Goal: Task Accomplishment & Management: Complete application form

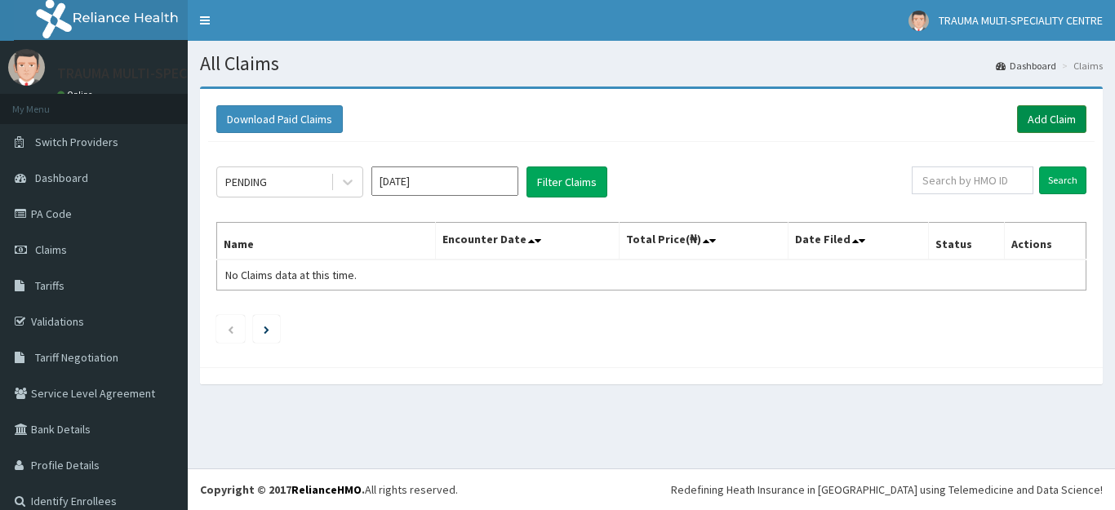
click at [1041, 123] on link "Add Claim" at bounding box center [1051, 119] width 69 height 28
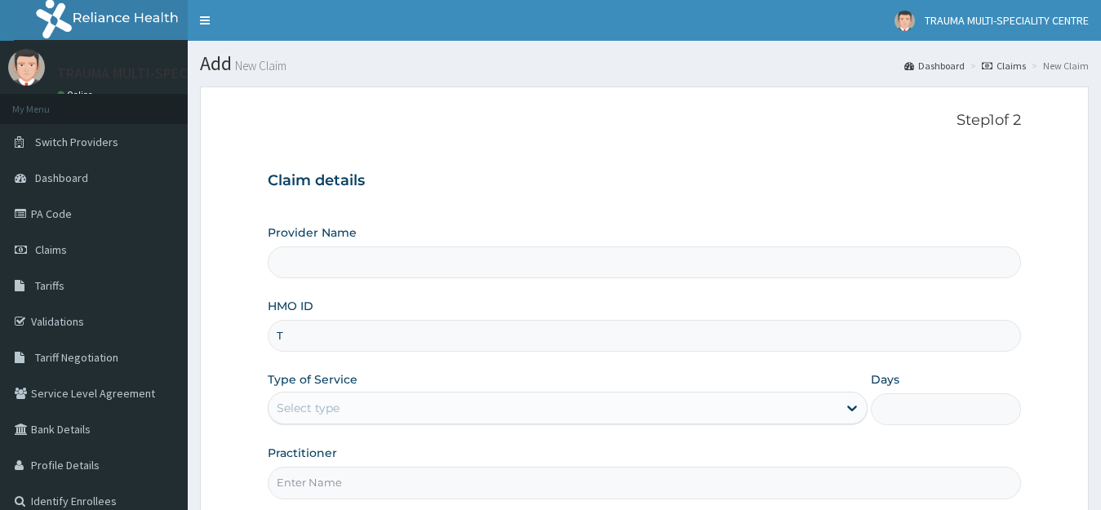
type input "TK"
type input "TRAUMA MULTI-SPECIALIST CENTRE"
type input "TKL/10051/A"
click at [379, 405] on div "Select type" at bounding box center [554, 408] width 570 height 26
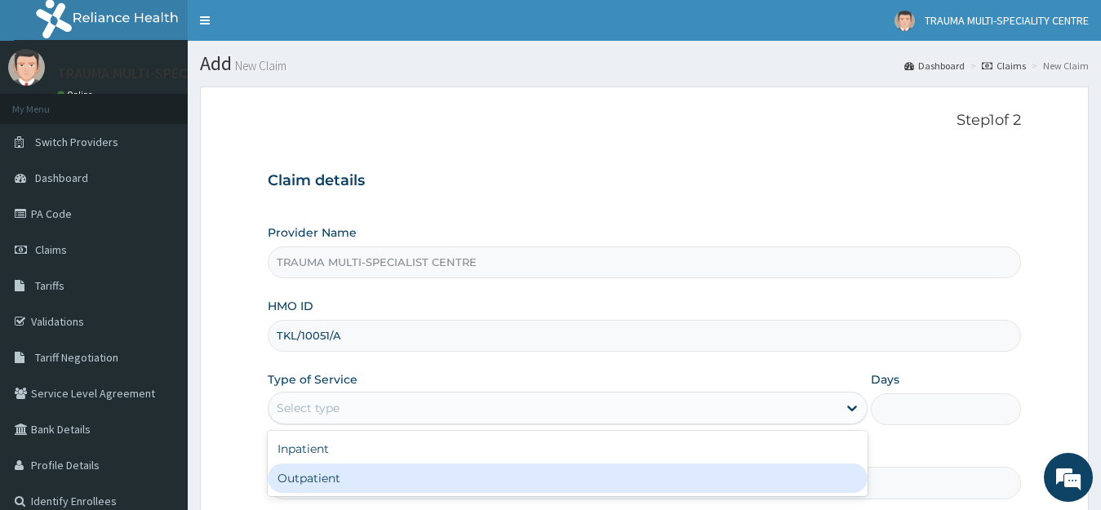
click at [371, 476] on div "Outpatient" at bounding box center [568, 478] width 601 height 29
type input "1"
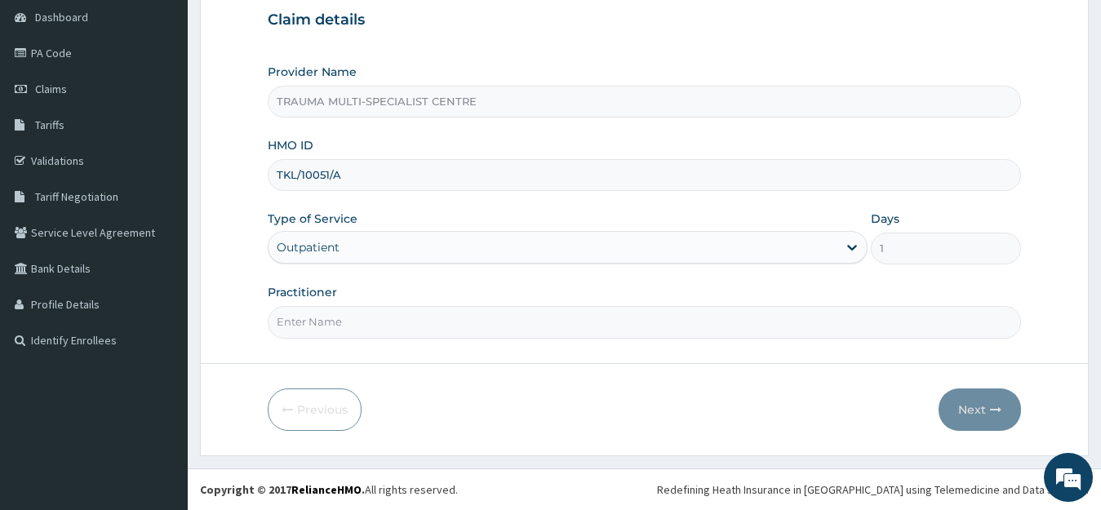
click at [362, 315] on input "Practitioner" at bounding box center [645, 322] width 754 height 32
type input "DR ANTHONY"
click at [976, 407] on button "Next" at bounding box center [980, 410] width 82 height 42
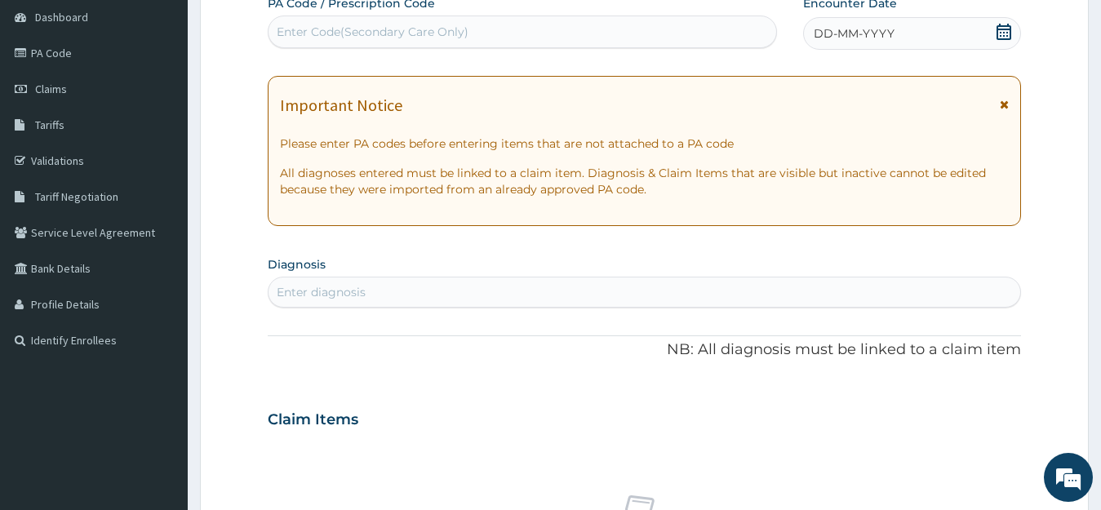
click at [322, 34] on div "Enter Code(Secondary Care Only)" at bounding box center [373, 32] width 192 height 16
paste input "PA/E90EEF"
type input "PA/E90EEF"
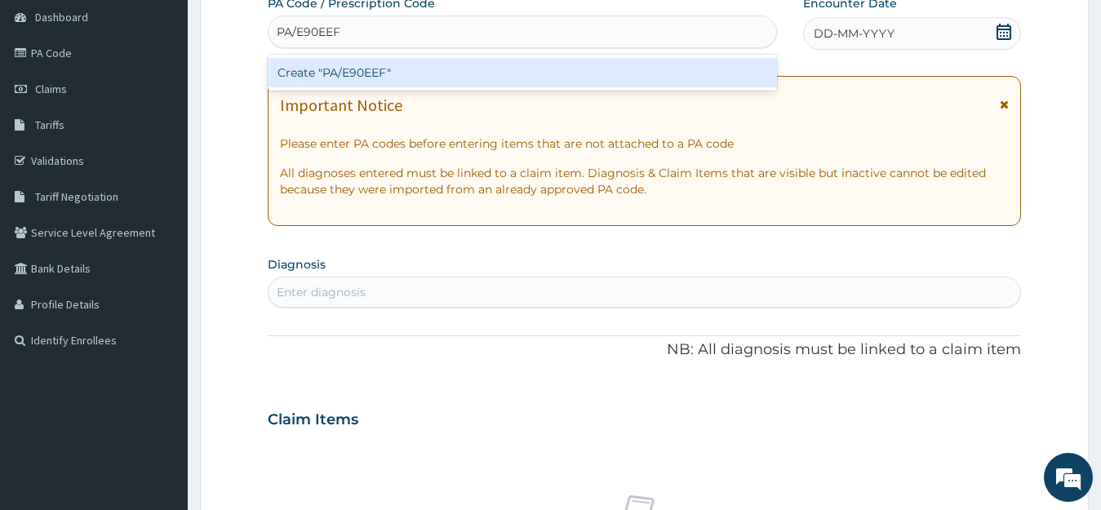
click at [361, 74] on div "Create "PA/E90EEF"" at bounding box center [522, 72] width 509 height 29
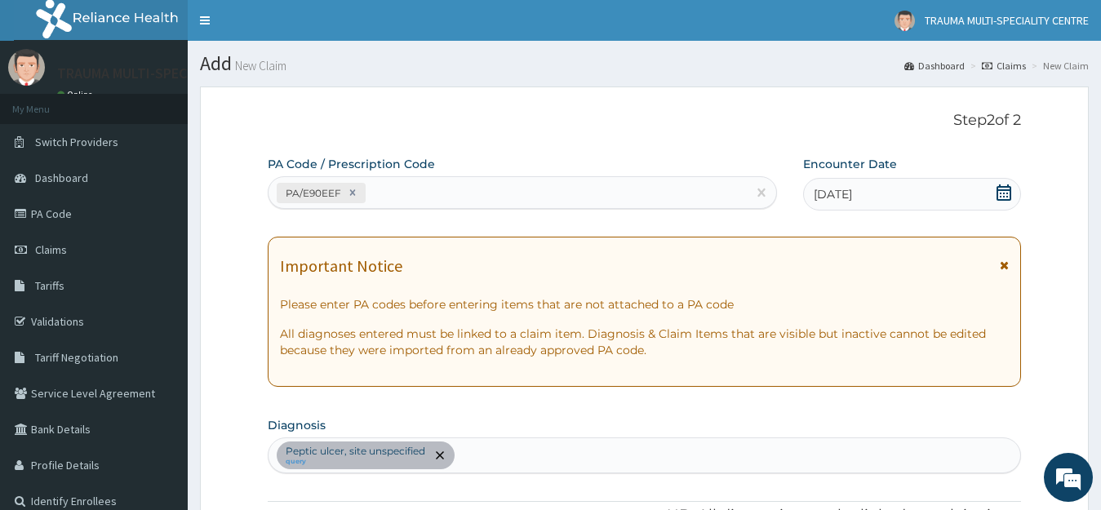
click at [420, 195] on div "PA/E90EEF" at bounding box center [508, 193] width 478 height 27
type input "V"
paste input "PA/D1A6FF"
type input "PA/D1A6FF"
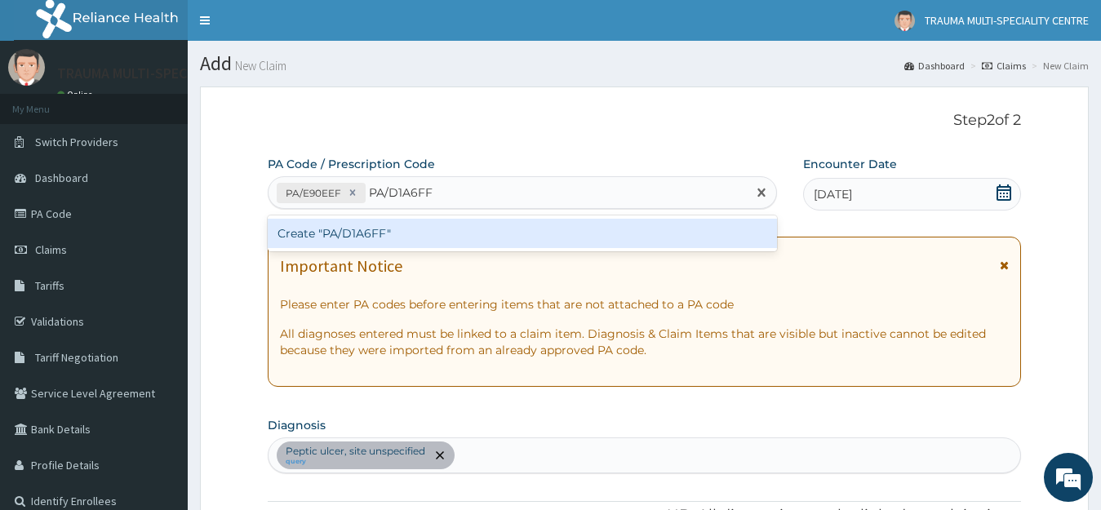
click at [398, 232] on div "Create "PA/D1A6FF"" at bounding box center [522, 233] width 509 height 29
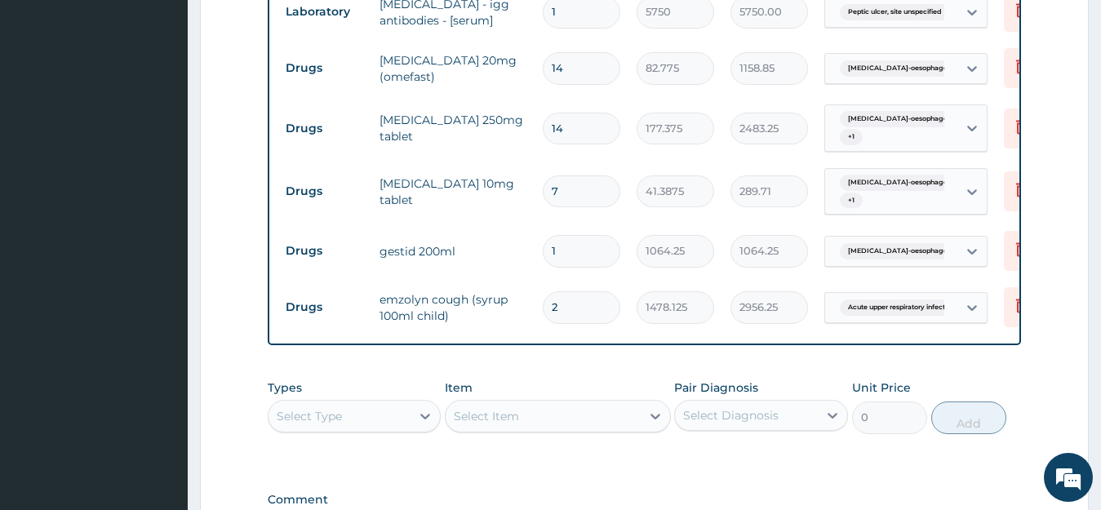
scroll to position [930, 0]
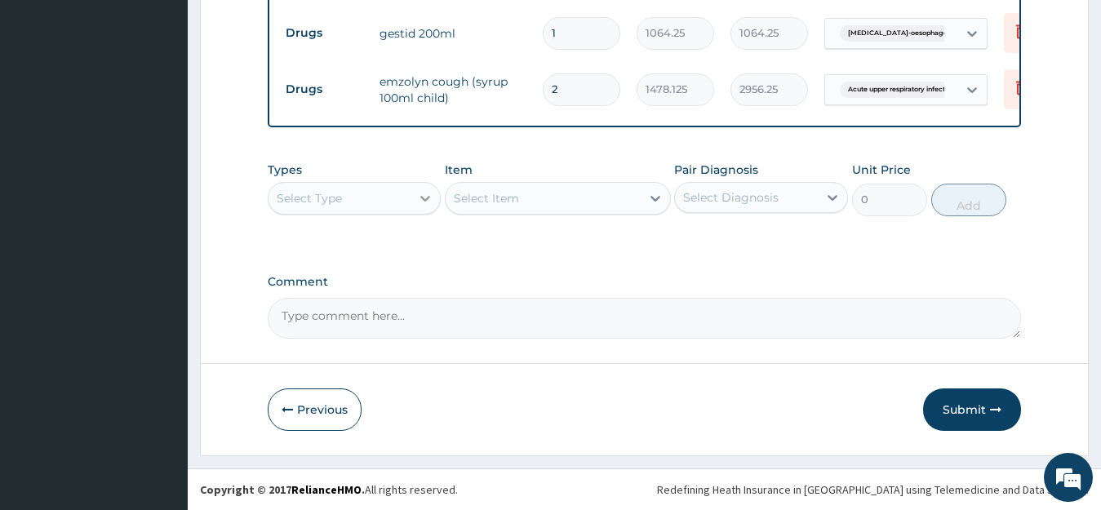
click at [421, 198] on icon at bounding box center [425, 198] width 16 height 16
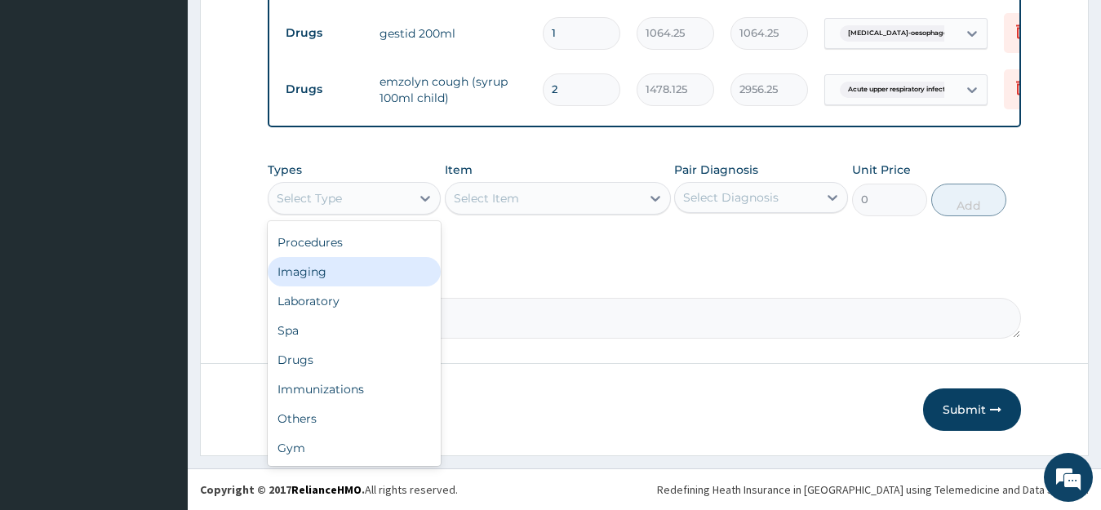
scroll to position [0, 0]
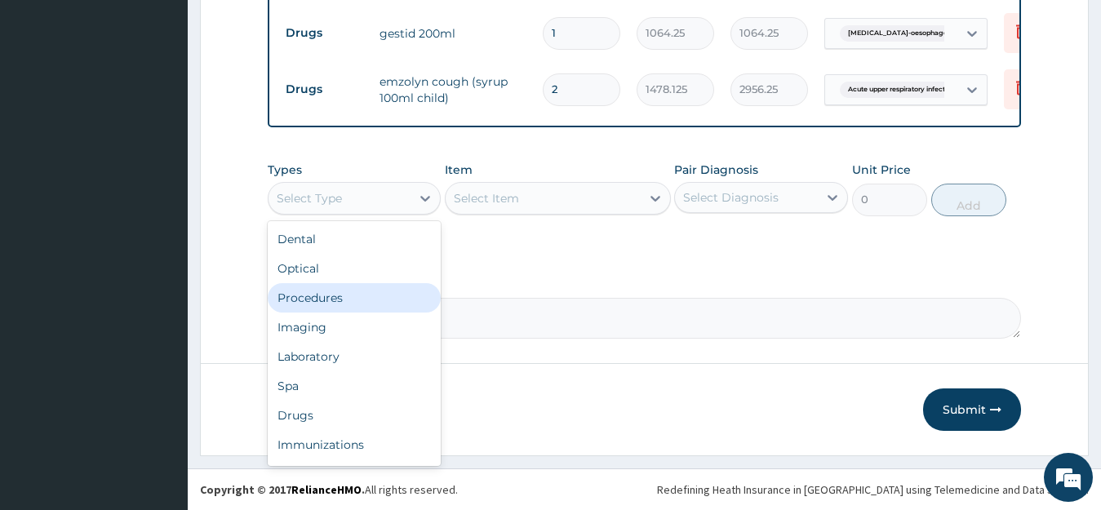
click at [331, 293] on div "Procedures" at bounding box center [355, 297] width 174 height 29
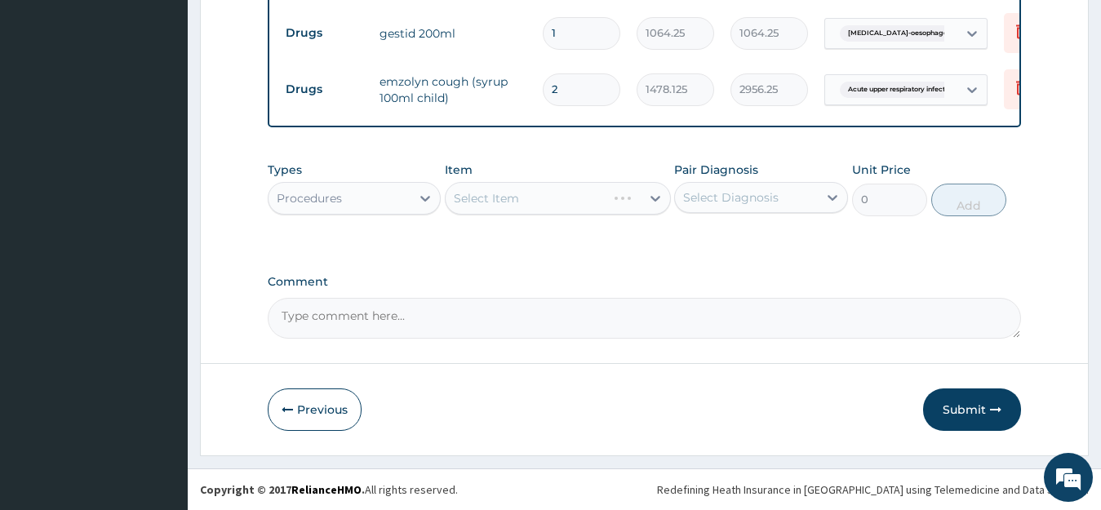
click at [638, 203] on div "Select Item" at bounding box center [558, 198] width 226 height 33
click at [654, 197] on div "Select Item" at bounding box center [558, 198] width 226 height 33
click at [616, 192] on div "Select Item" at bounding box center [543, 198] width 195 height 26
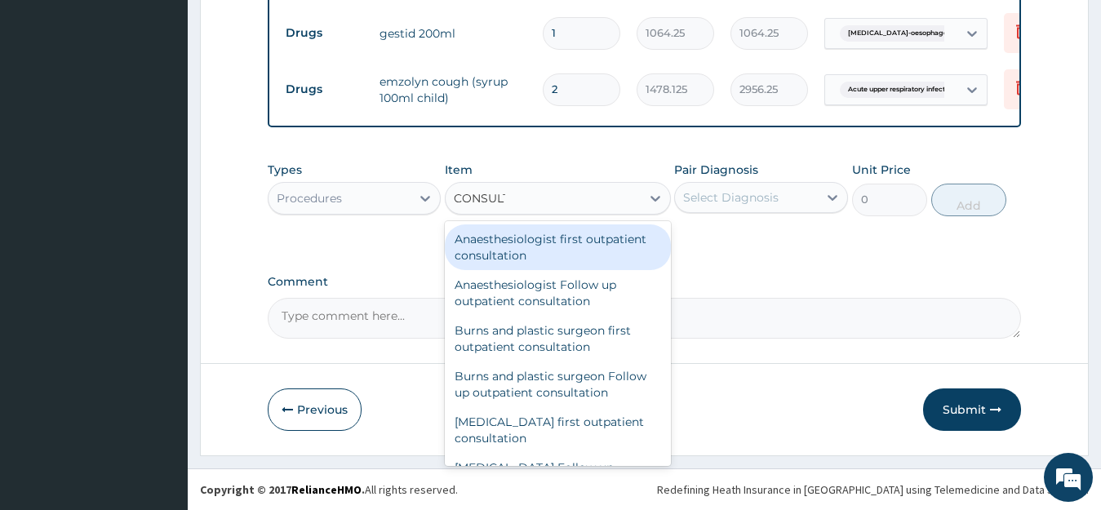
type input "CONSULTA"
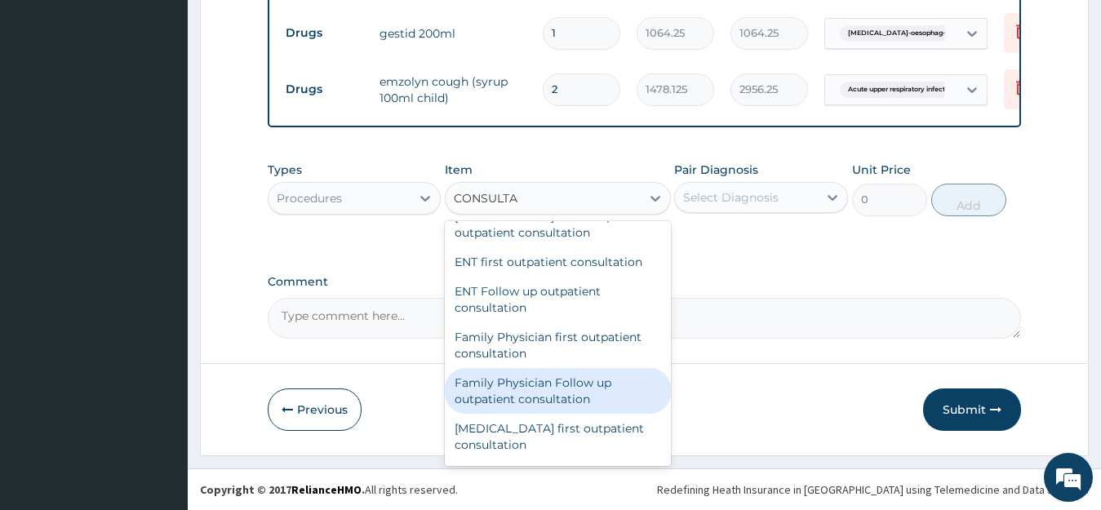
scroll to position [735, 0]
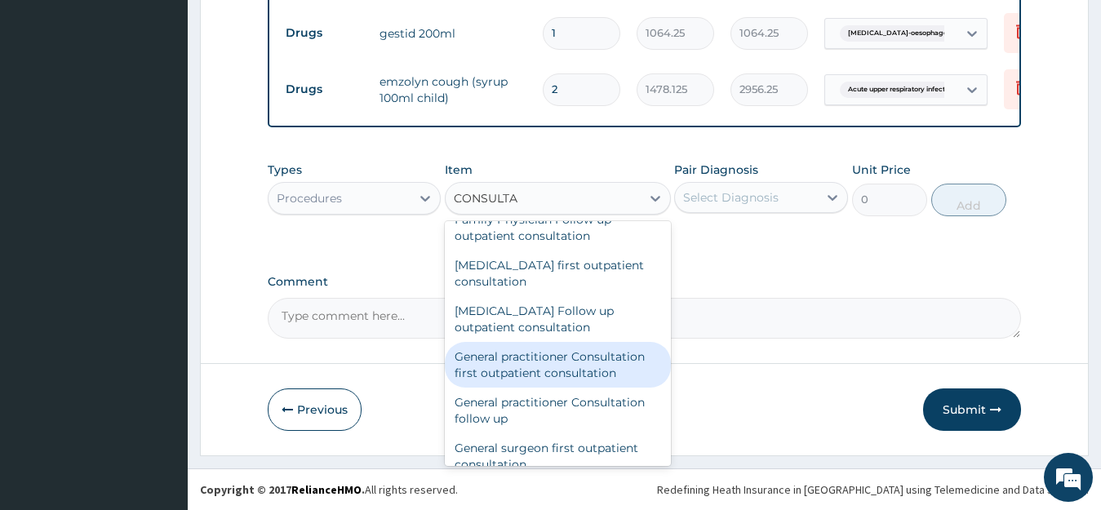
click at [549, 358] on div "General practitioner Consultation first outpatient consultation" at bounding box center [558, 365] width 226 height 46
type input "3547.5"
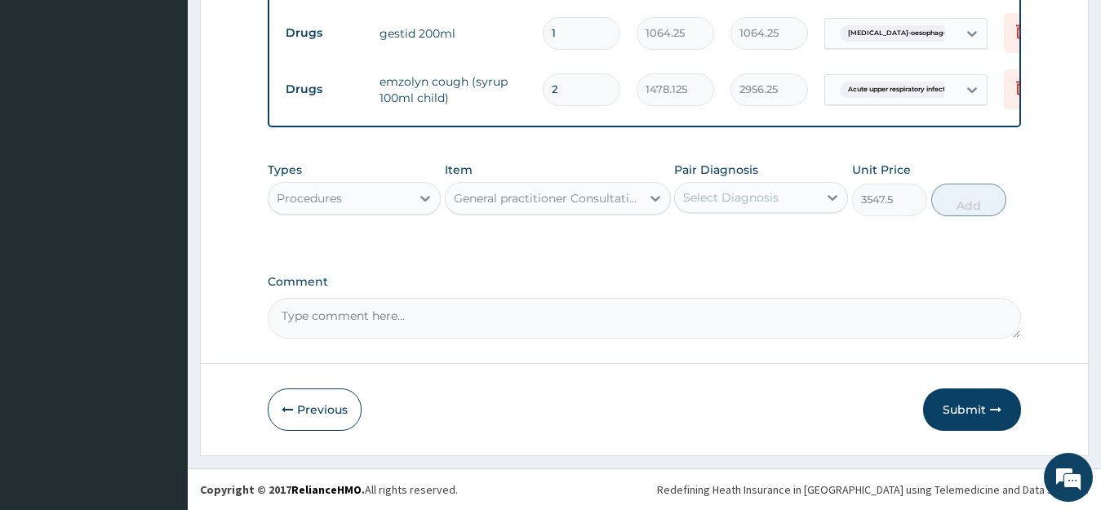
click at [734, 194] on div "Select Diagnosis" at bounding box center [731, 197] width 96 height 16
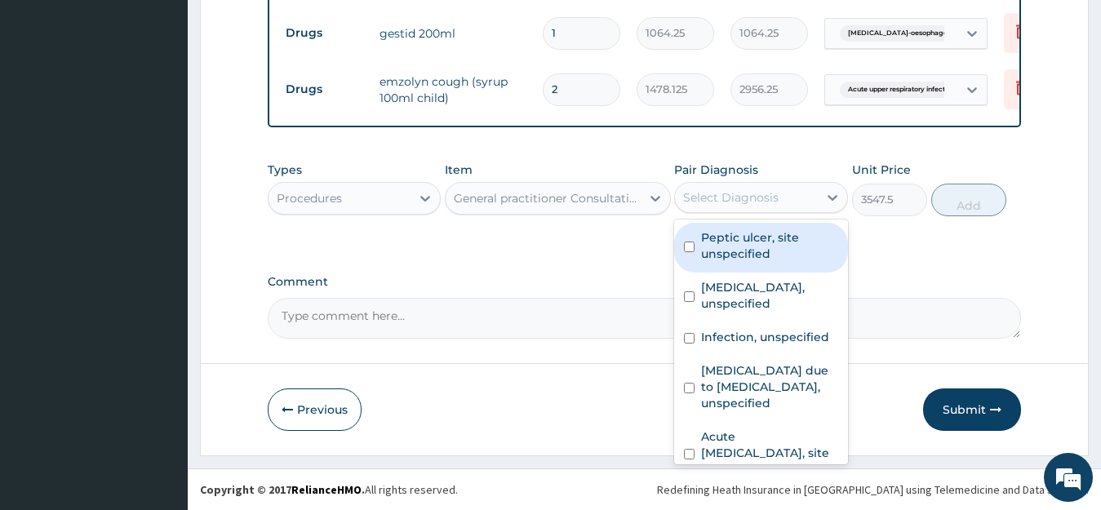
click at [693, 247] on input "checkbox" at bounding box center [689, 247] width 11 height 11
checkbox input "true"
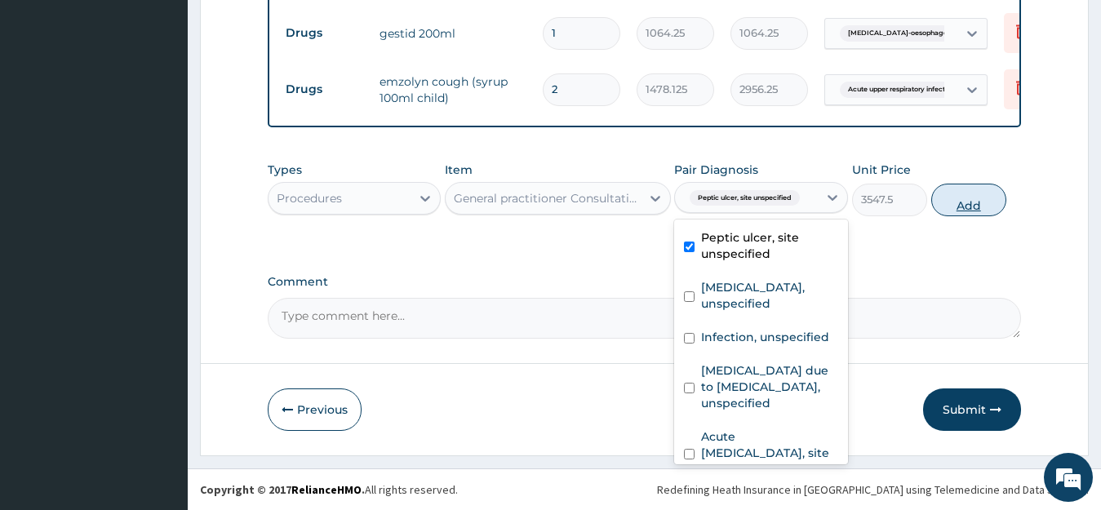
click at [953, 200] on button "Add" at bounding box center [968, 200] width 75 height 33
type input "0"
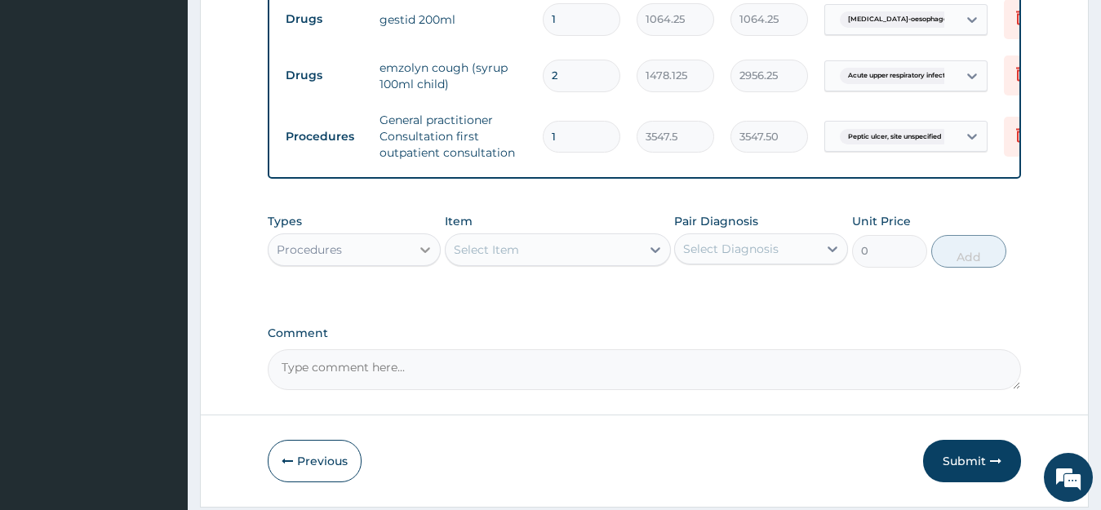
click at [414, 264] on div at bounding box center [425, 249] width 29 height 29
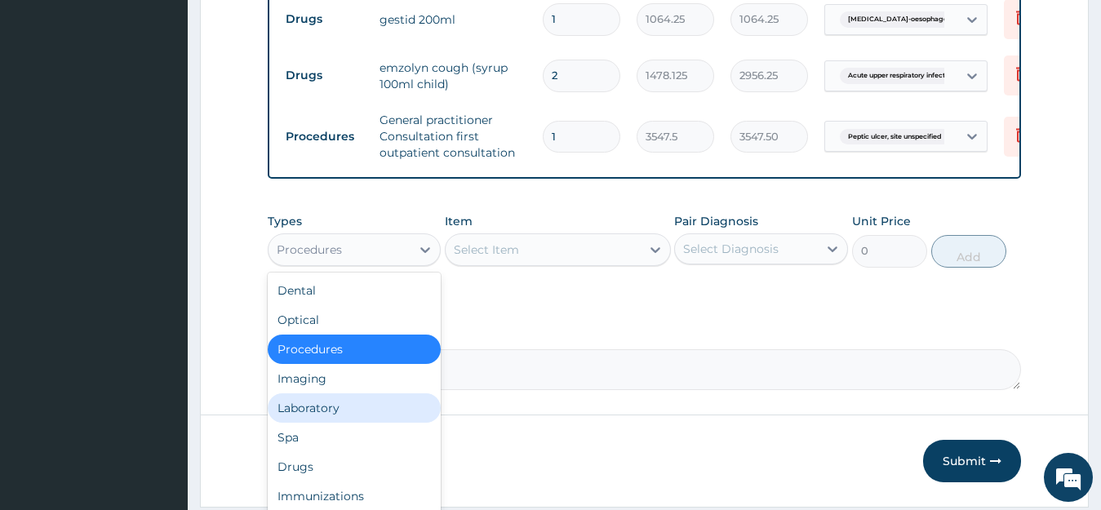
scroll to position [56, 0]
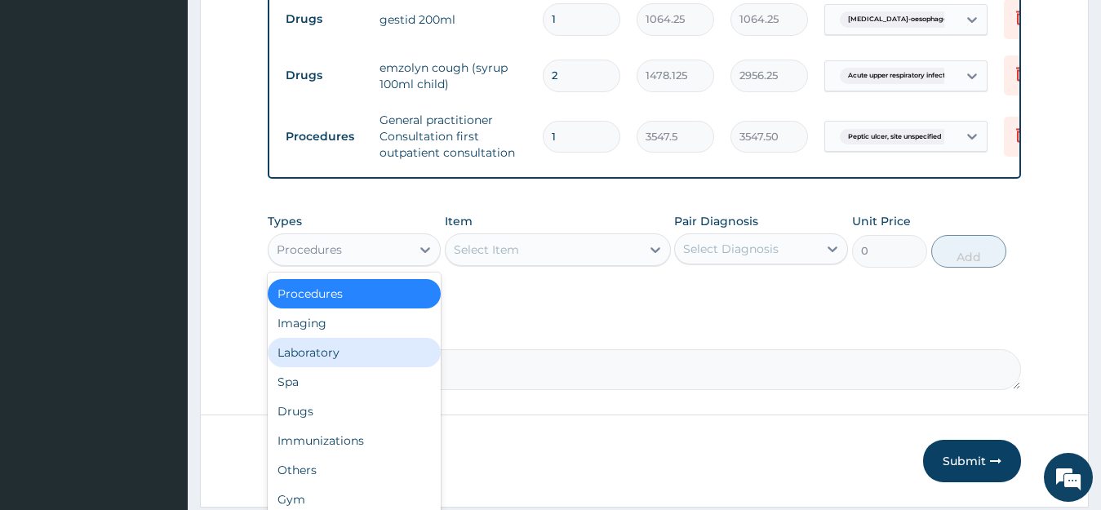
click at [313, 358] on div "Laboratory" at bounding box center [355, 352] width 174 height 29
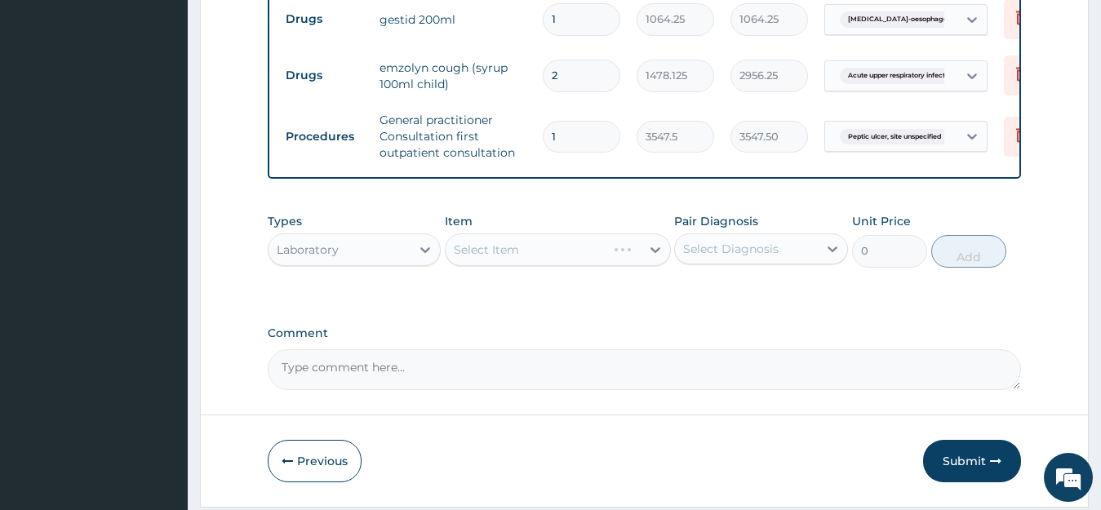
click at [549, 266] on div "Select Item" at bounding box center [558, 249] width 226 height 33
click at [549, 263] on div "Select Item" at bounding box center [543, 250] width 195 height 26
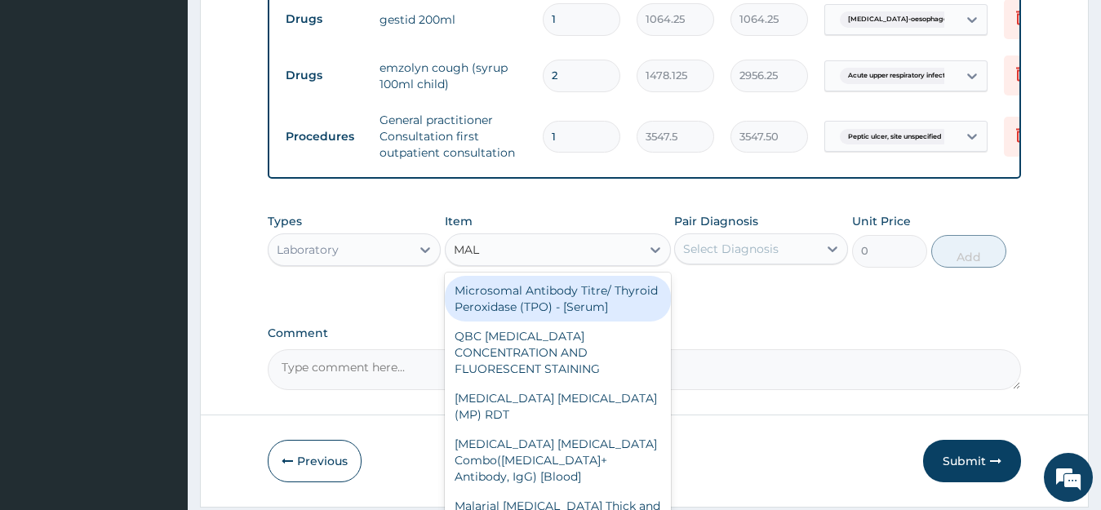
type input "MALA"
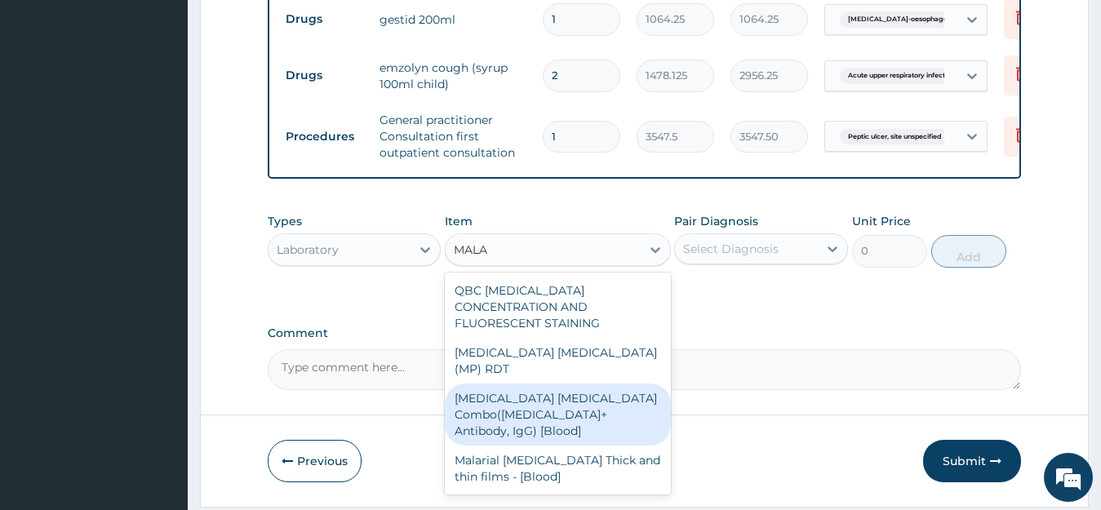
click at [567, 387] on div "Malaria Parasite Combo(Blood Film+ Antibody, IgG) [Blood]" at bounding box center [558, 415] width 226 height 62
type input "1725"
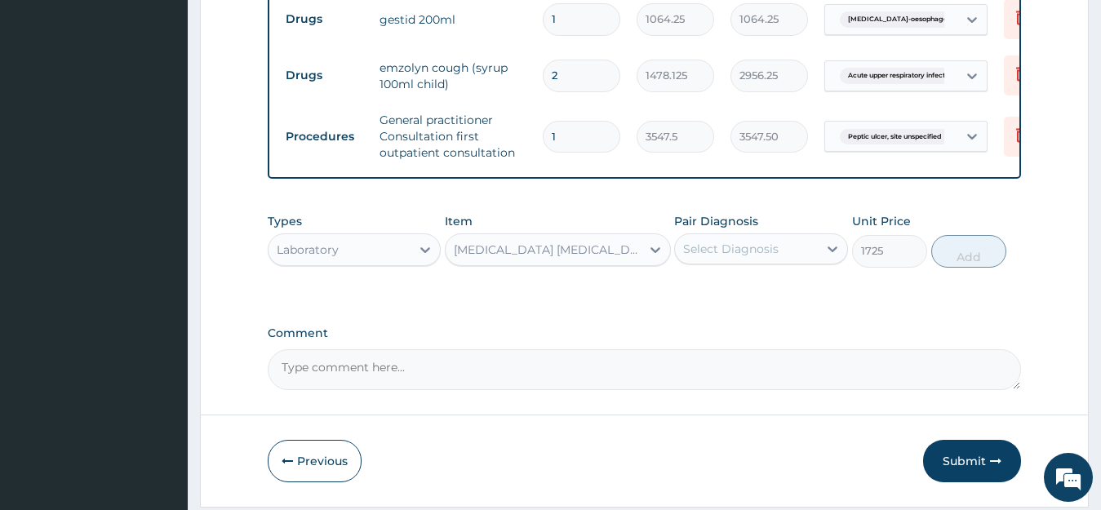
click at [638, 258] on div "Malaria Parasite Combo(Blood Film+ Antibody, IgG) [Blood]" at bounding box center [548, 250] width 189 height 16
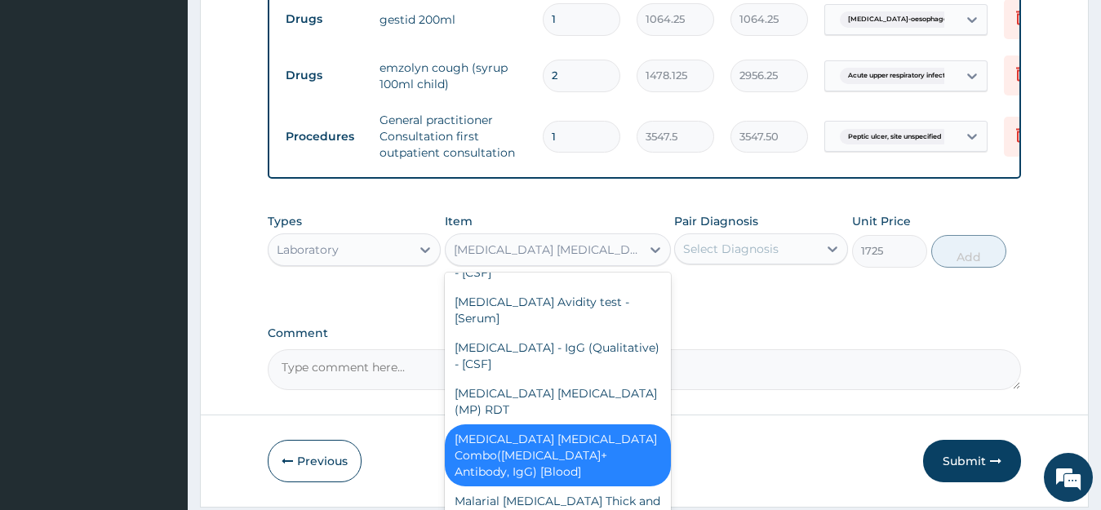
scroll to position [12152, 0]
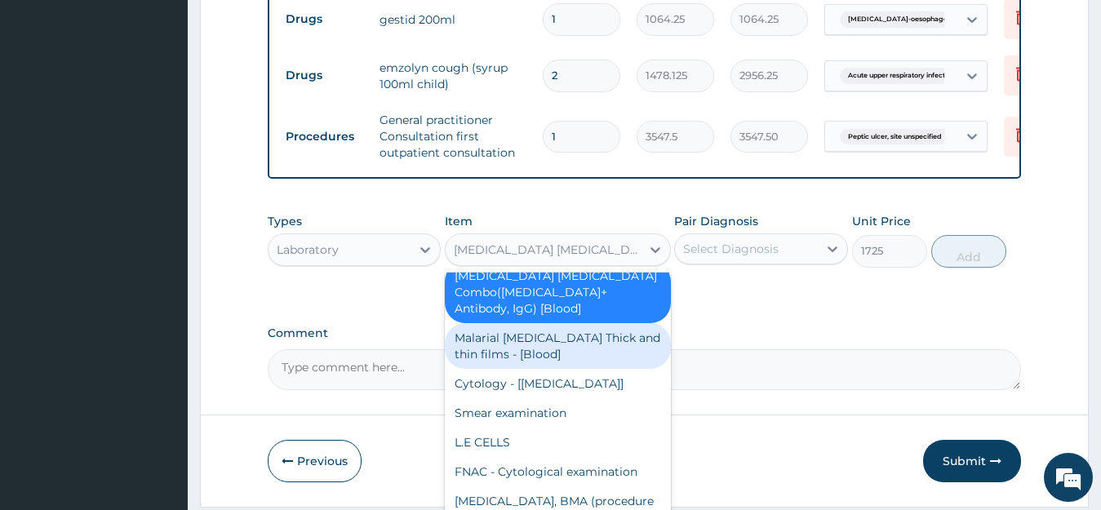
click at [539, 363] on div "Malarial Parasite Thick and thin films - [Blood]" at bounding box center [558, 346] width 226 height 46
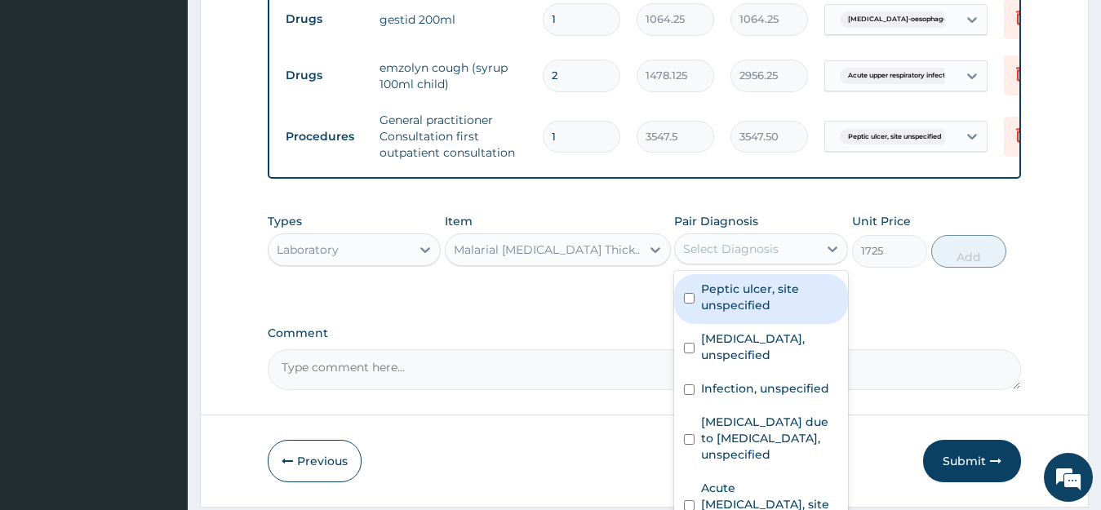
click at [803, 262] on div "Select Diagnosis" at bounding box center [746, 249] width 143 height 26
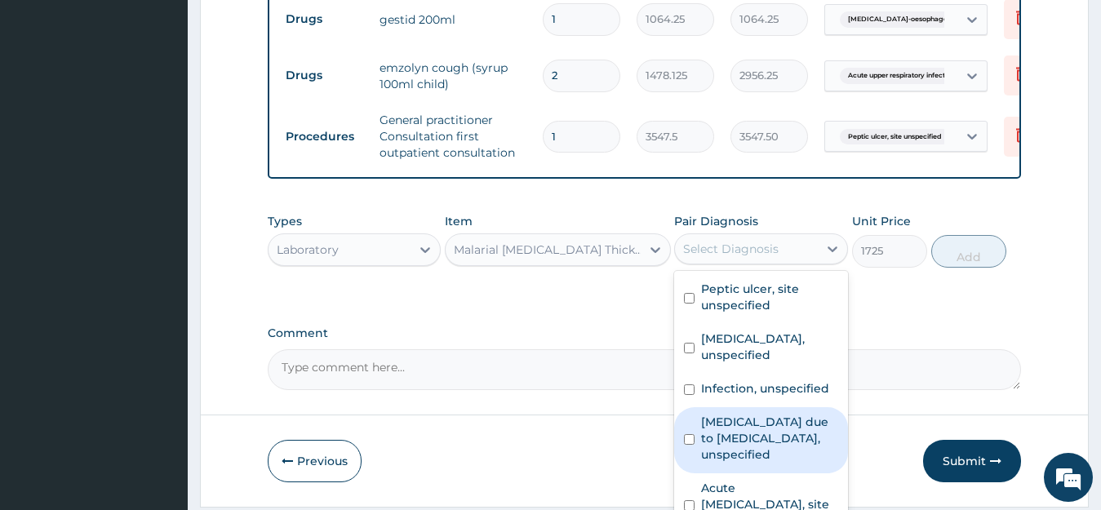
click at [720, 463] on label "Malaria due to Plasmodium falciparum, unspecified" at bounding box center [769, 438] width 137 height 49
checkbox input "true"
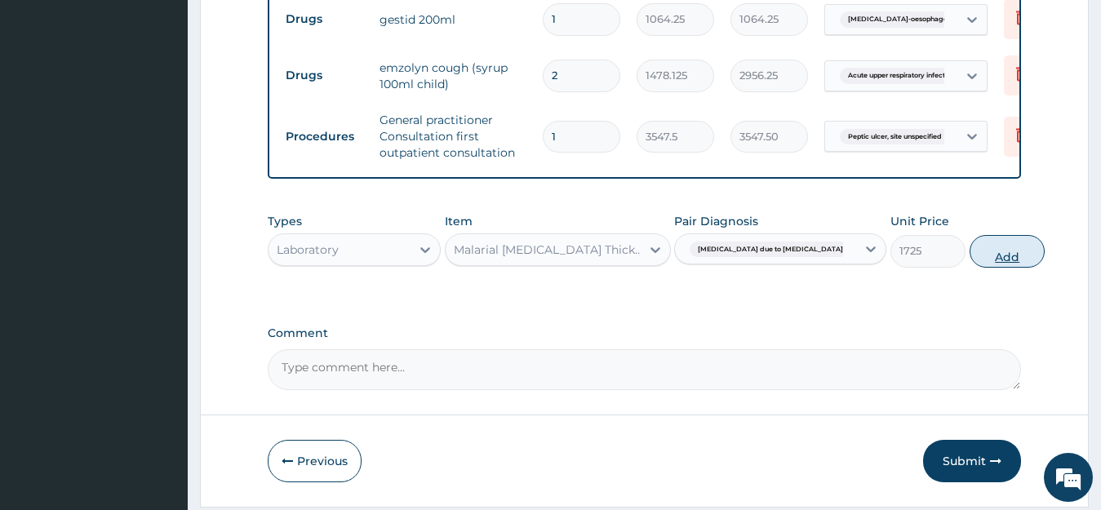
click at [970, 268] on button "Add" at bounding box center [1007, 251] width 75 height 33
type input "0"
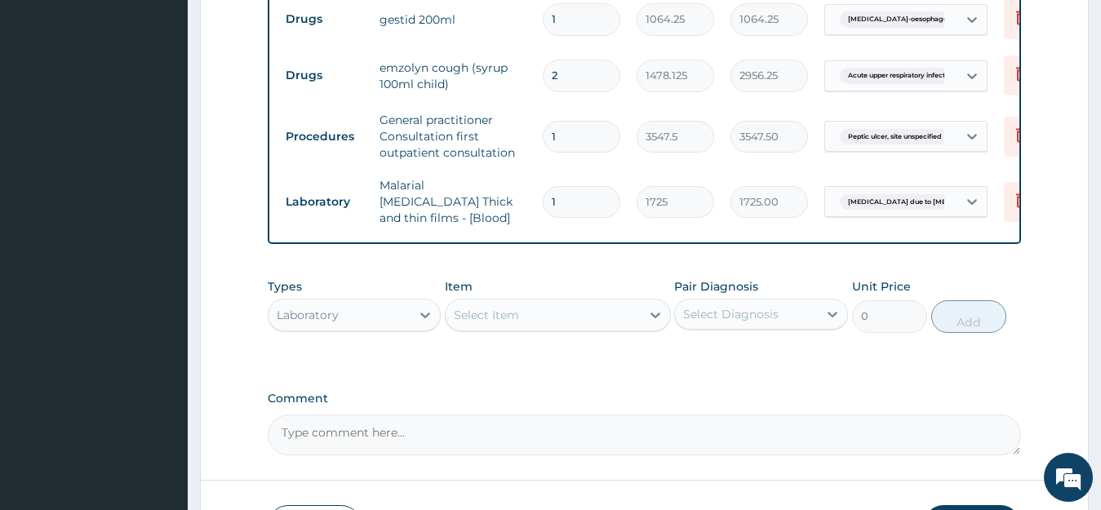
click at [570, 321] on div "Select Item" at bounding box center [543, 315] width 195 height 26
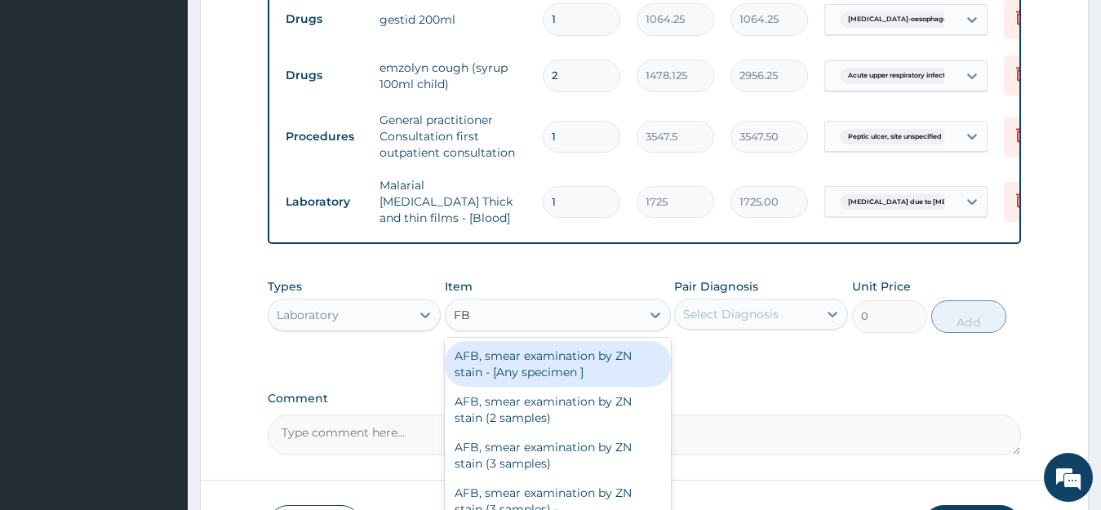
type input "FBC"
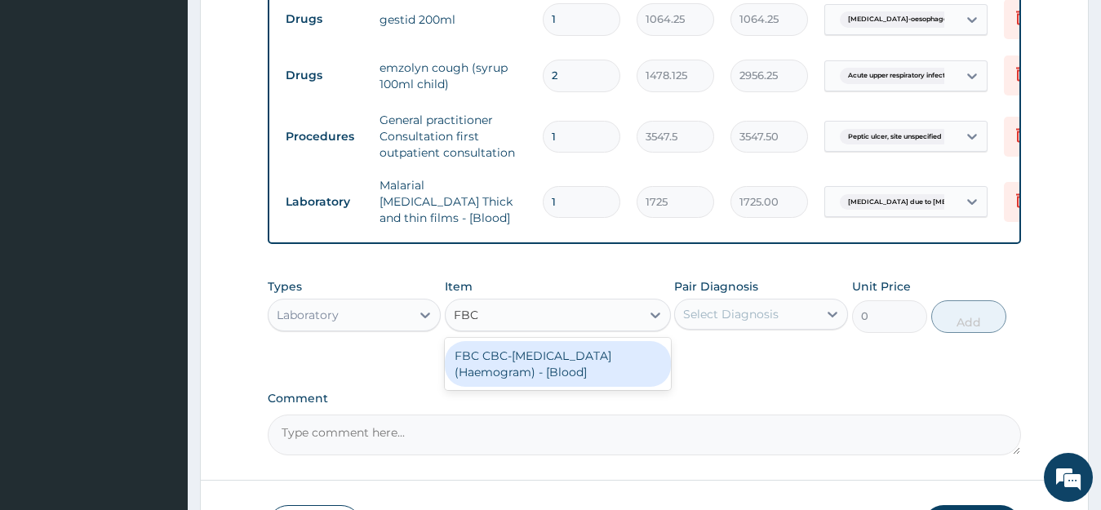
click at [533, 365] on div "FBC CBC-Complete Blood Count (Haemogram) - [Blood]" at bounding box center [558, 364] width 226 height 46
type input "4600"
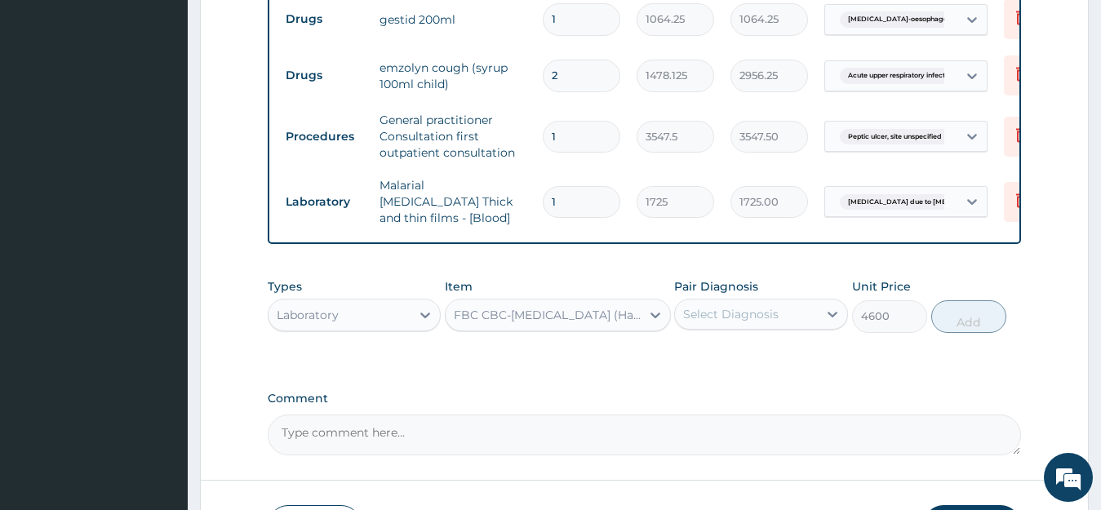
click at [813, 320] on div "Select Diagnosis" at bounding box center [746, 314] width 143 height 26
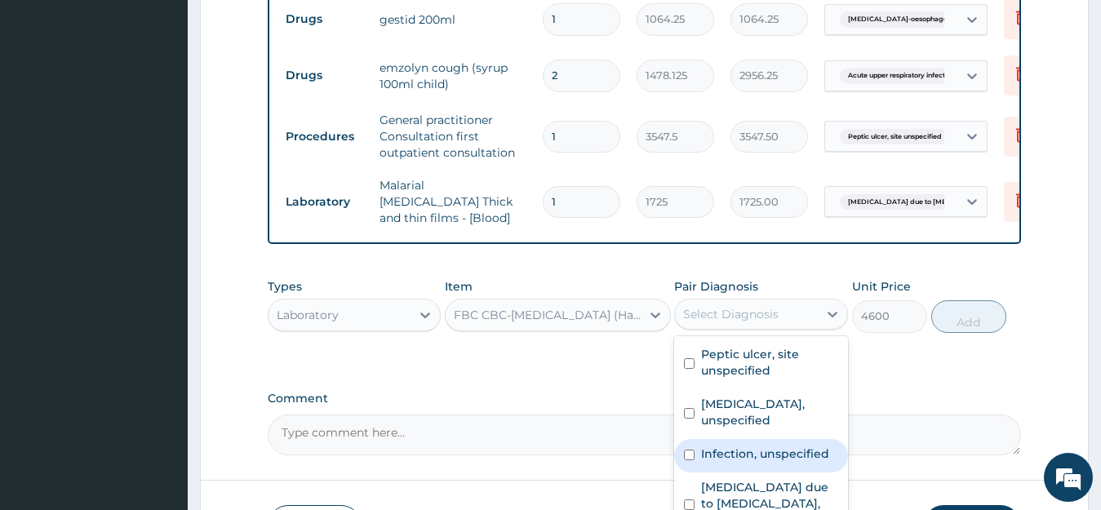
scroll to position [76, 0]
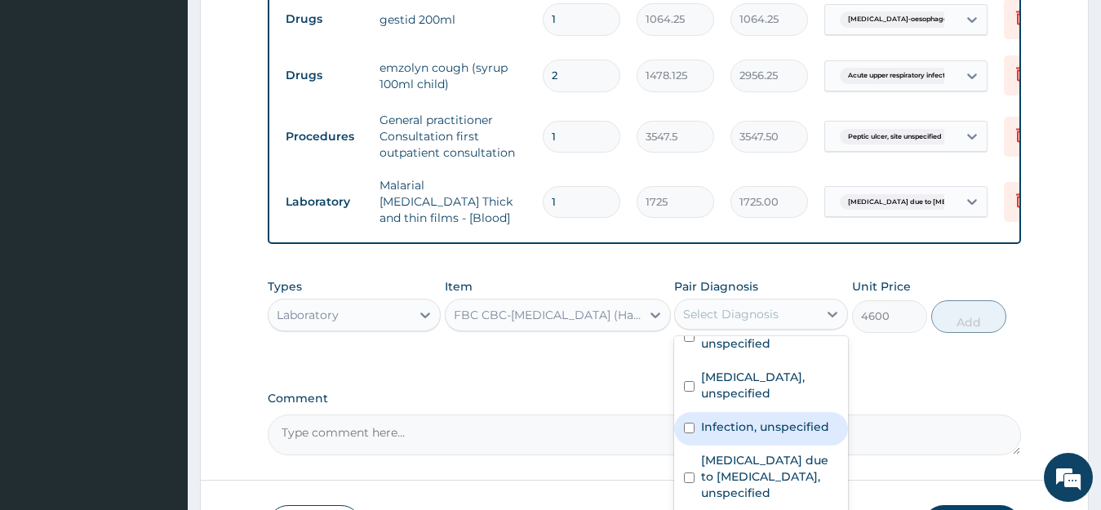
click at [745, 419] on label "Infection, unspecified" at bounding box center [765, 427] width 128 height 16
checkbox input "true"
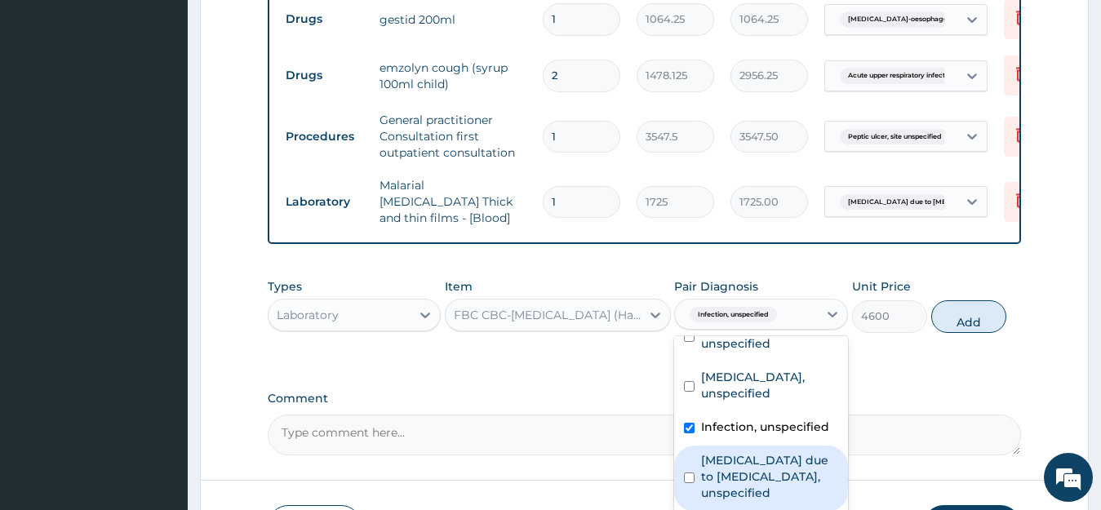
click at [719, 476] on label "Malaria due to Plasmodium falciparum, unspecified" at bounding box center [769, 476] width 137 height 49
checkbox input "true"
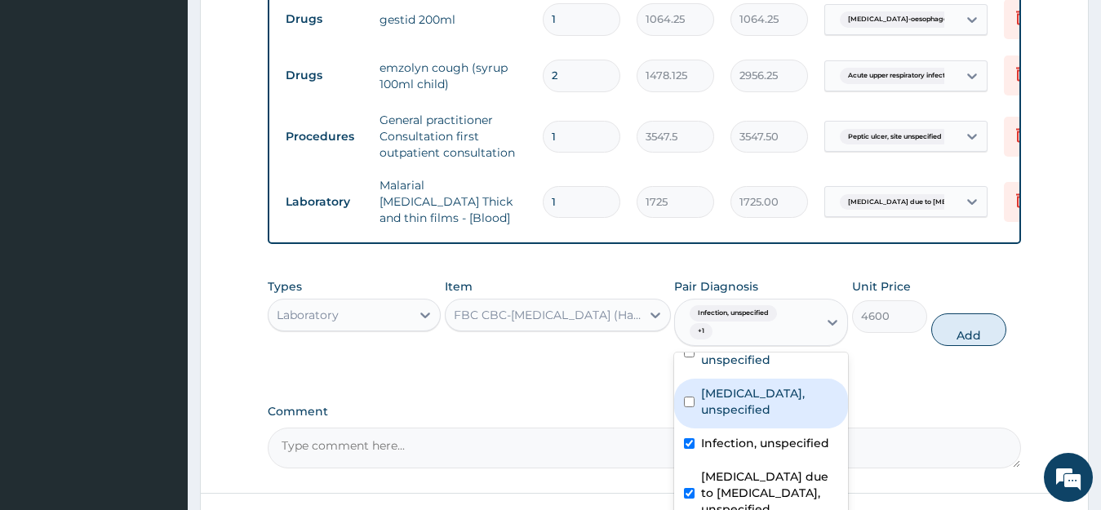
click at [705, 385] on label "Gastro-oesophageal reflux disease, unspecified" at bounding box center [769, 401] width 137 height 33
checkbox input "true"
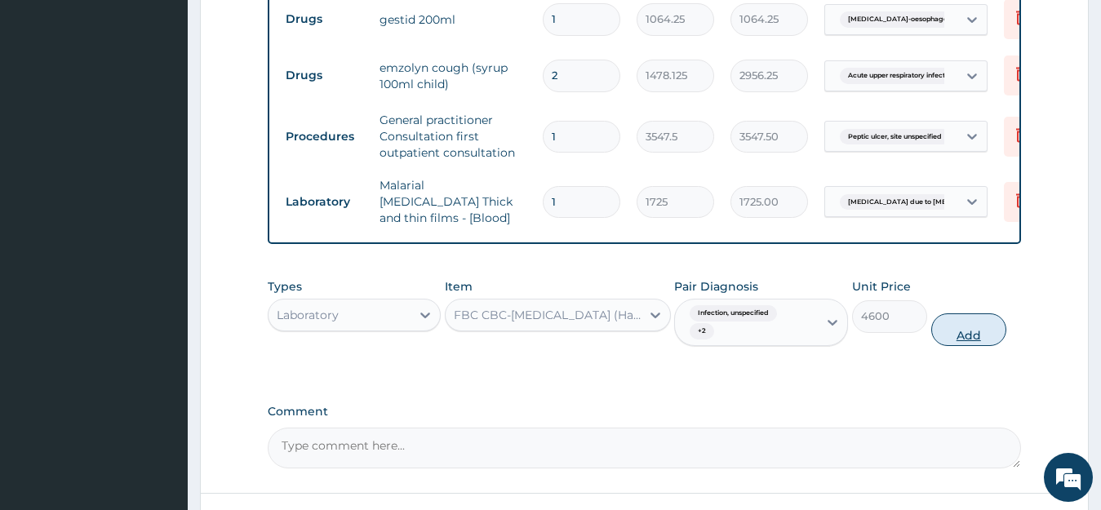
click at [957, 335] on button "Add" at bounding box center [968, 329] width 75 height 33
type input "0"
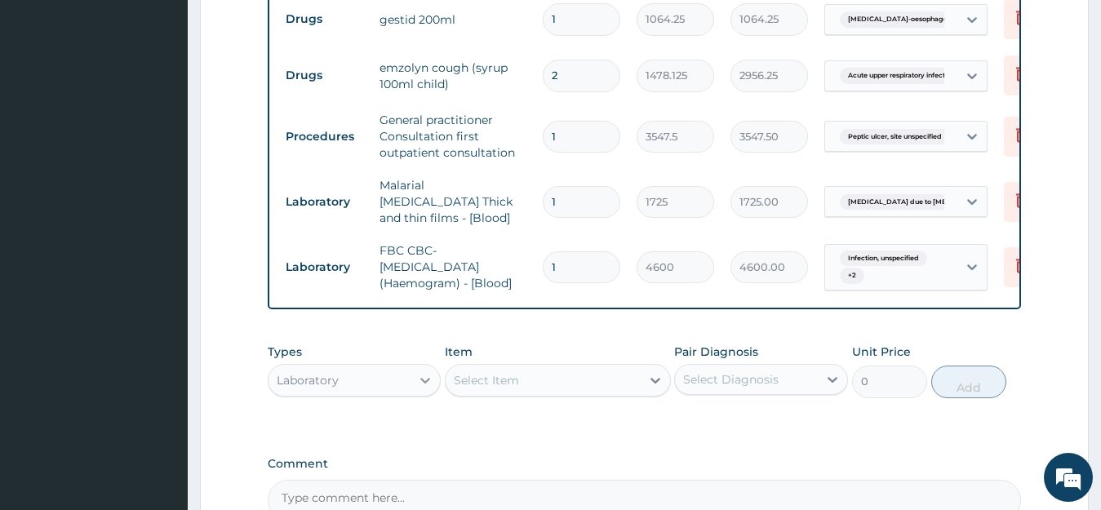
click at [425, 385] on icon at bounding box center [425, 380] width 16 height 16
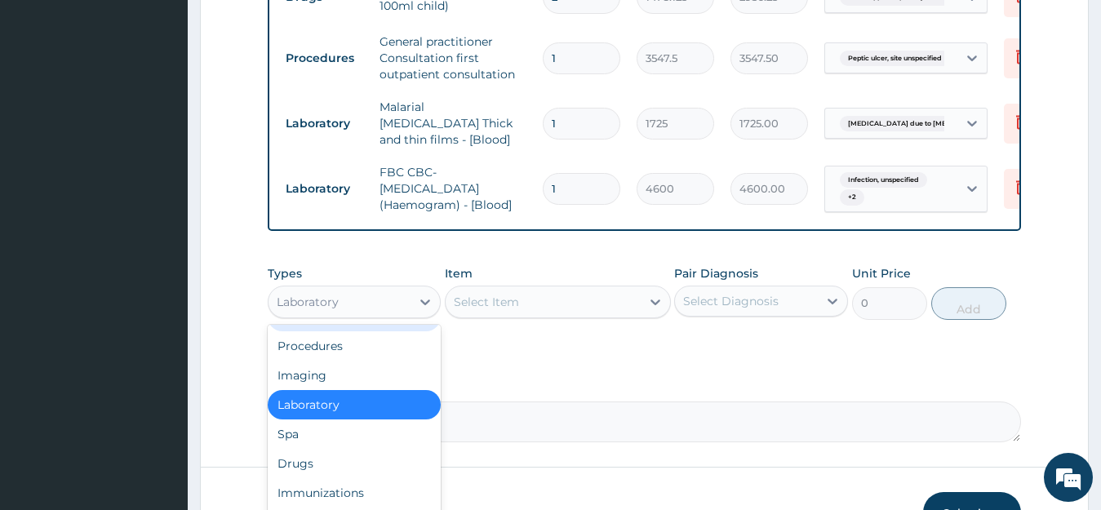
scroll to position [1117, 0]
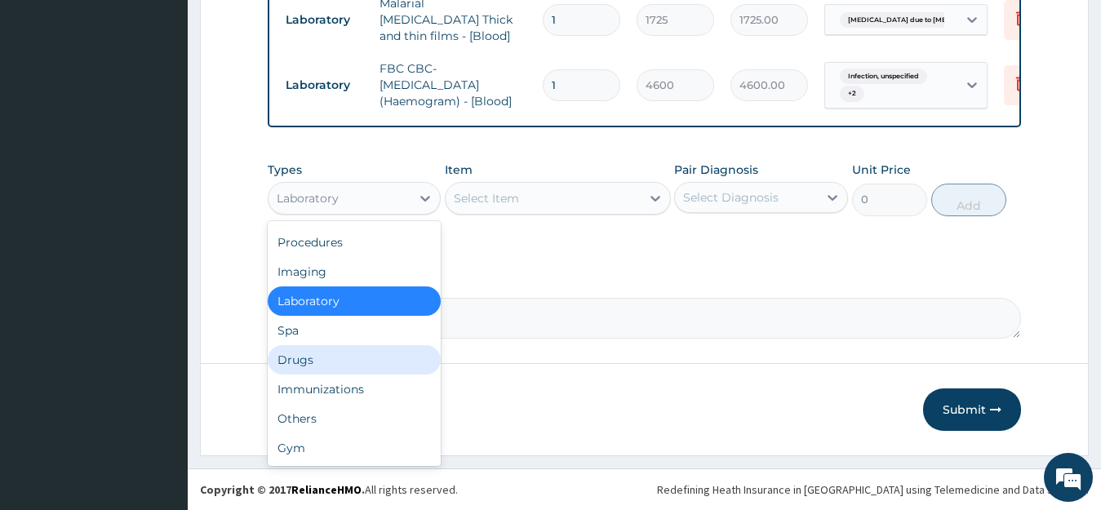
click at [307, 358] on div "Drugs" at bounding box center [355, 359] width 174 height 29
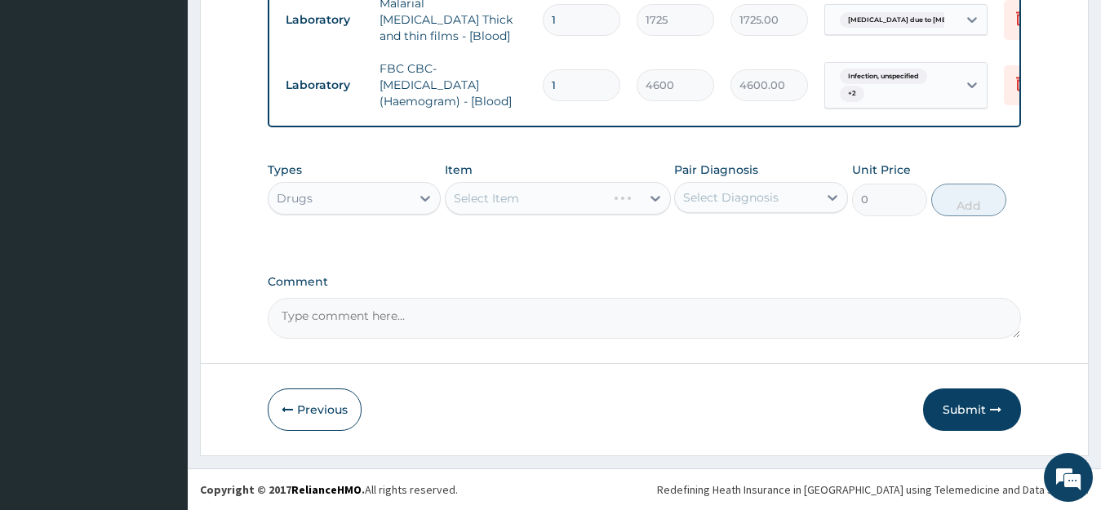
click at [624, 200] on div "Select Item" at bounding box center [558, 198] width 226 height 33
click at [629, 209] on div "Select Item" at bounding box center [558, 198] width 226 height 33
click at [642, 199] on div at bounding box center [655, 198] width 29 height 29
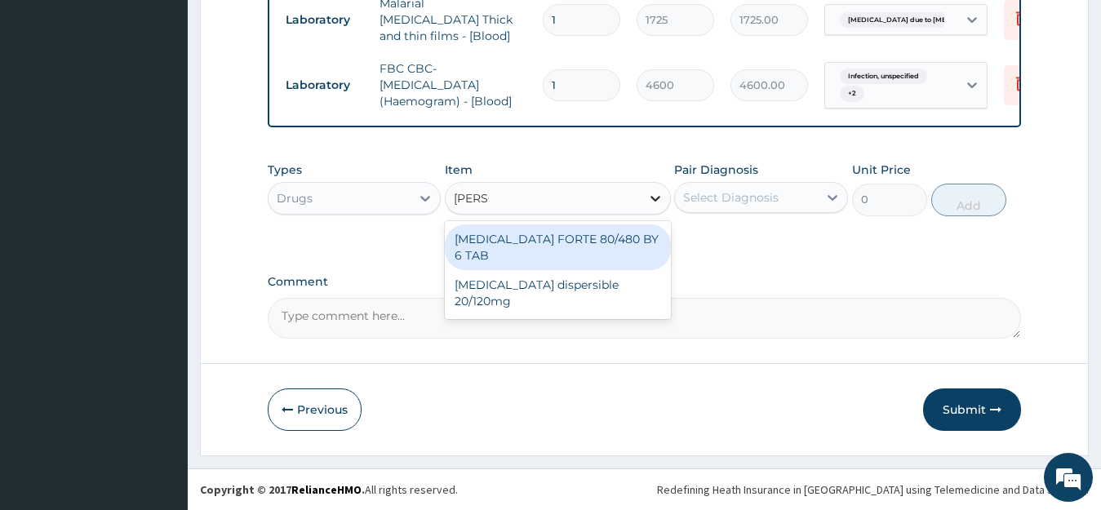
type input "COART"
click at [617, 233] on div "COARTEM FORTE 80/480 BY 6 TAB" at bounding box center [558, 247] width 226 height 46
type input "449.35"
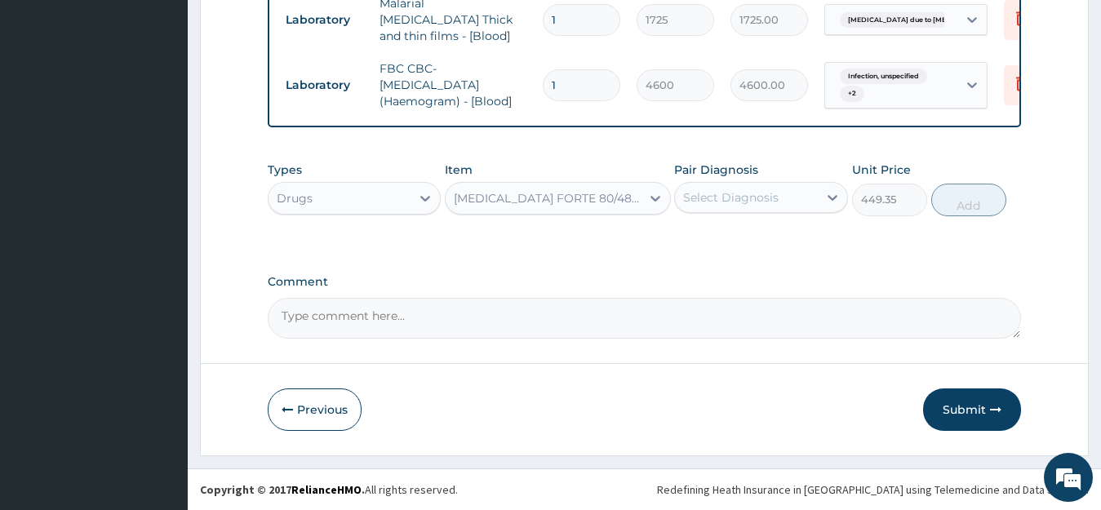
click at [758, 197] on div "Select Diagnosis" at bounding box center [731, 197] width 96 height 16
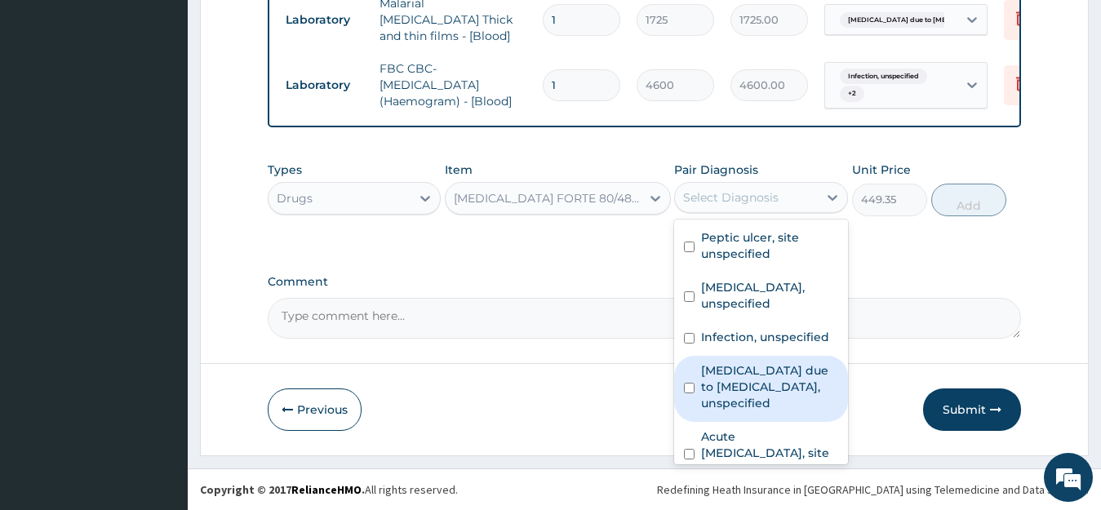
click at [725, 411] on label "Malaria due to Plasmodium falciparum, unspecified" at bounding box center [769, 386] width 137 height 49
checkbox input "true"
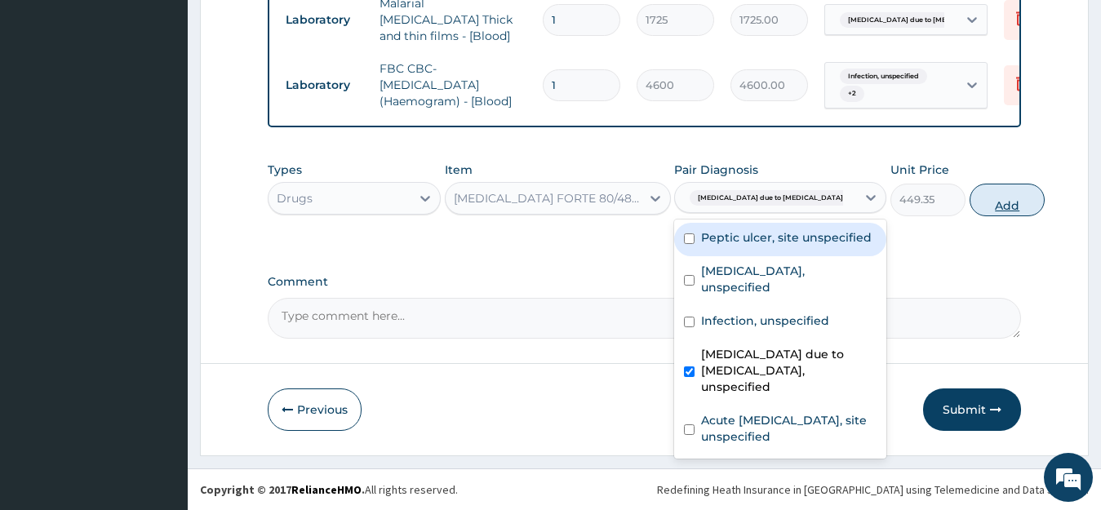
click at [970, 202] on button "Add" at bounding box center [1007, 200] width 75 height 33
type input "0"
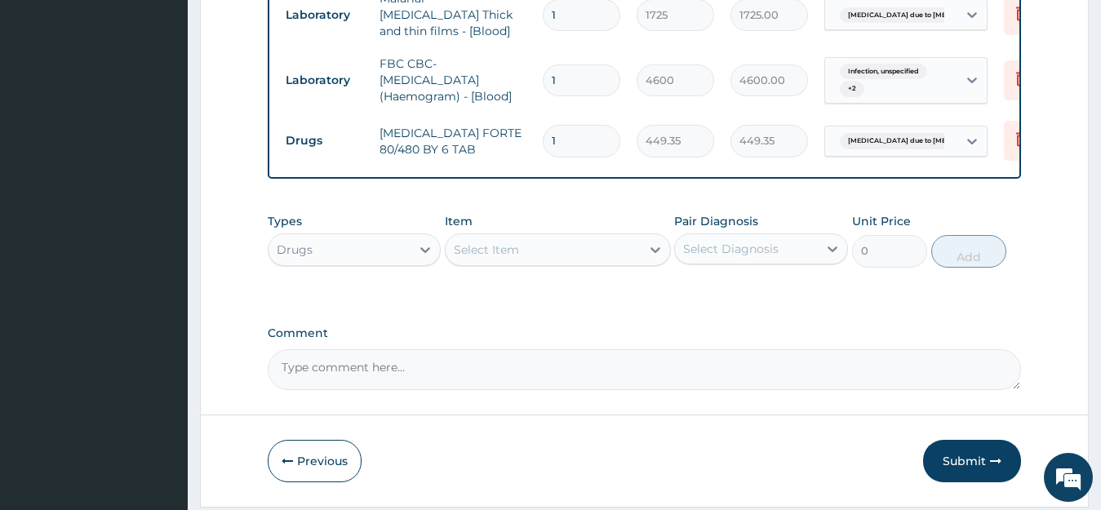
type input "0.00"
type input "6"
type input "2696.10"
type input "6"
click at [573, 259] on div "Select Item" at bounding box center [543, 250] width 195 height 26
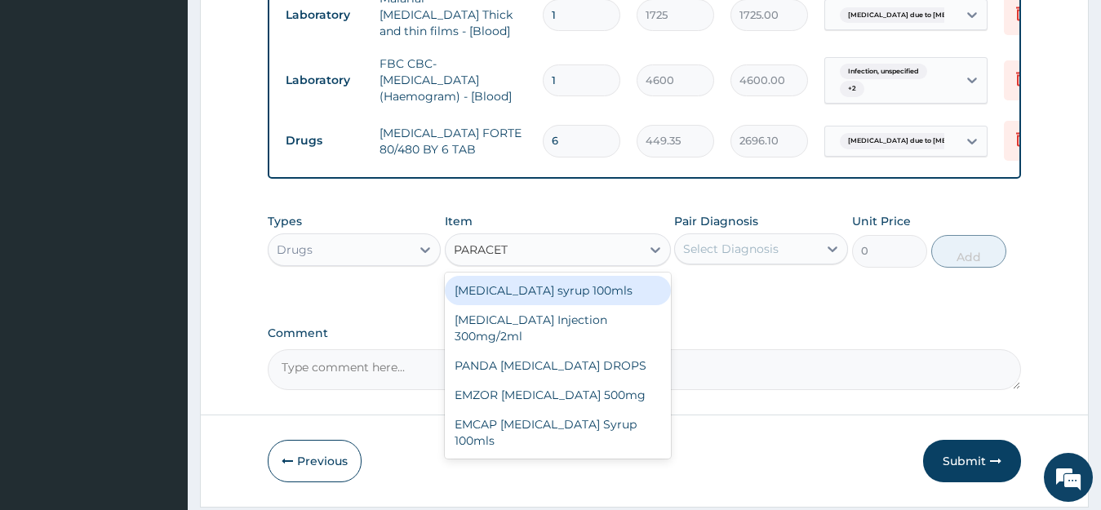
type input "PARACETA"
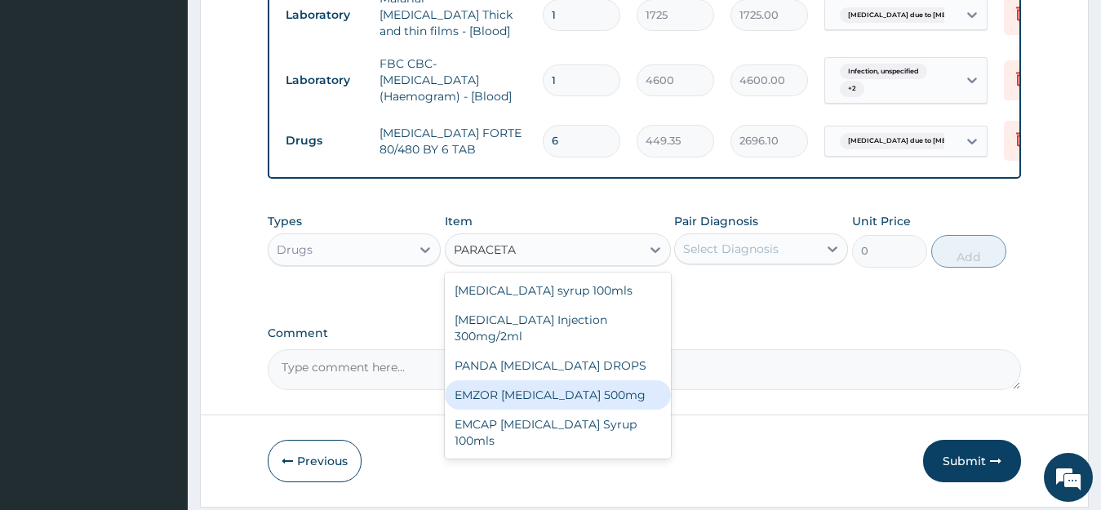
click at [530, 398] on div "EMZOR PARACETAMOL 500mg" at bounding box center [558, 394] width 226 height 29
type input "23.65"
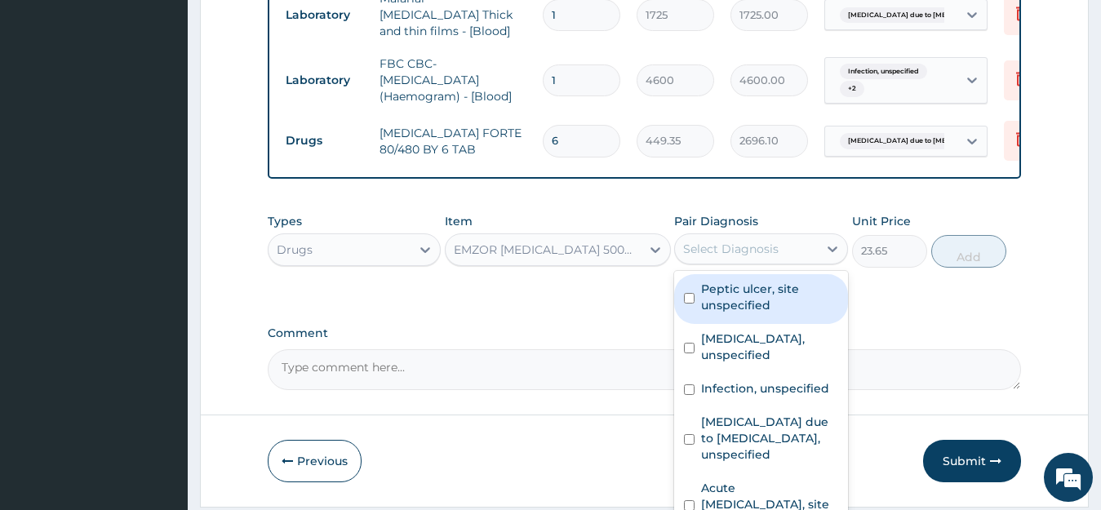
click at [736, 256] on div "Select Diagnosis" at bounding box center [731, 249] width 96 height 16
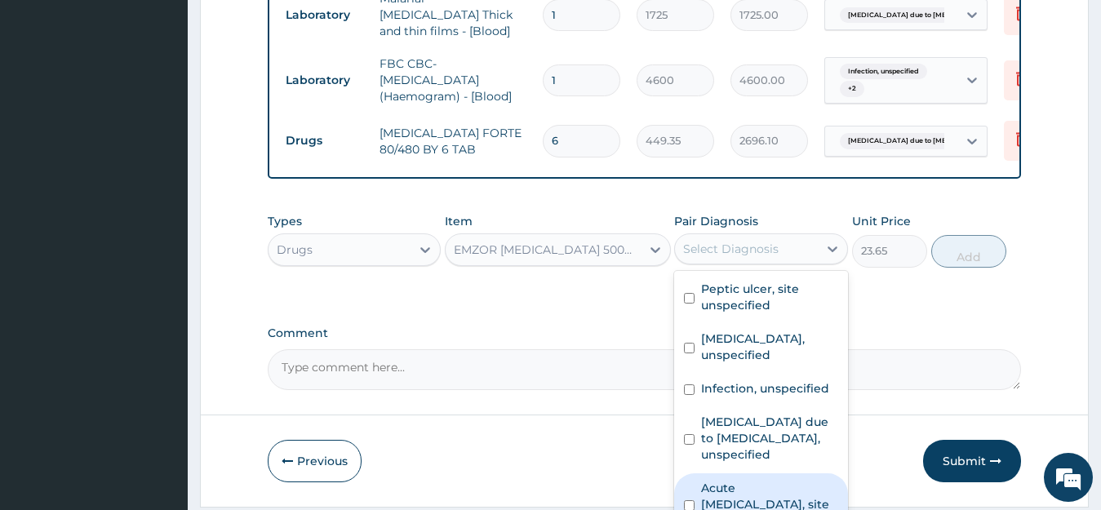
scroll to position [76, 0]
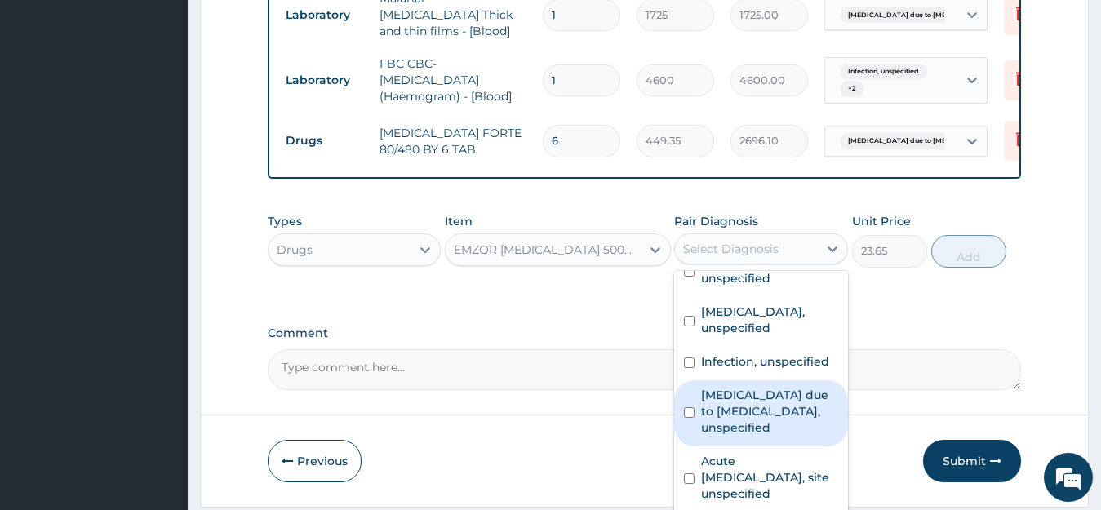
click at [716, 416] on label "Malaria due to Plasmodium falciparum, unspecified" at bounding box center [769, 411] width 137 height 49
checkbox input "true"
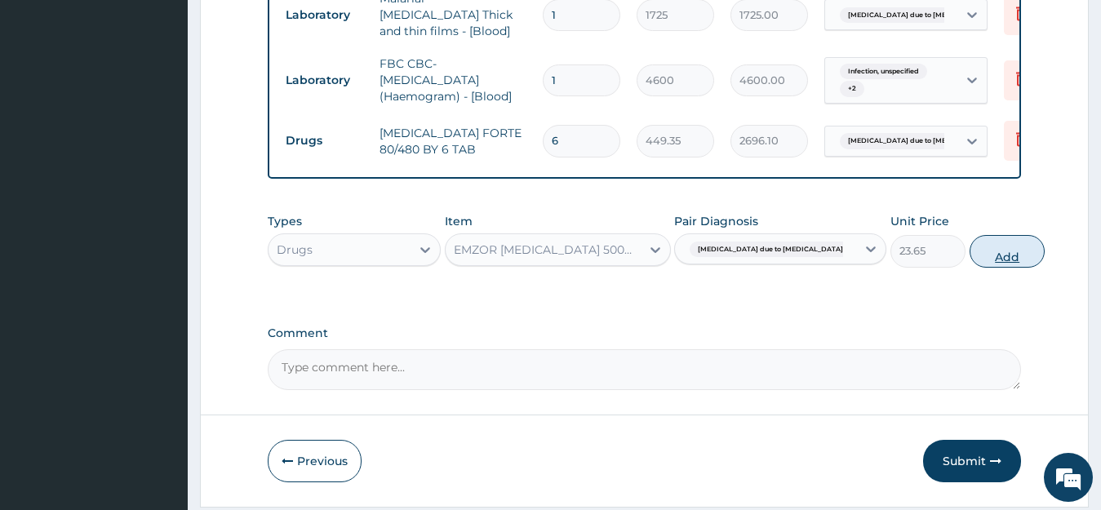
click at [970, 253] on button "Add" at bounding box center [1007, 251] width 75 height 33
type input "0"
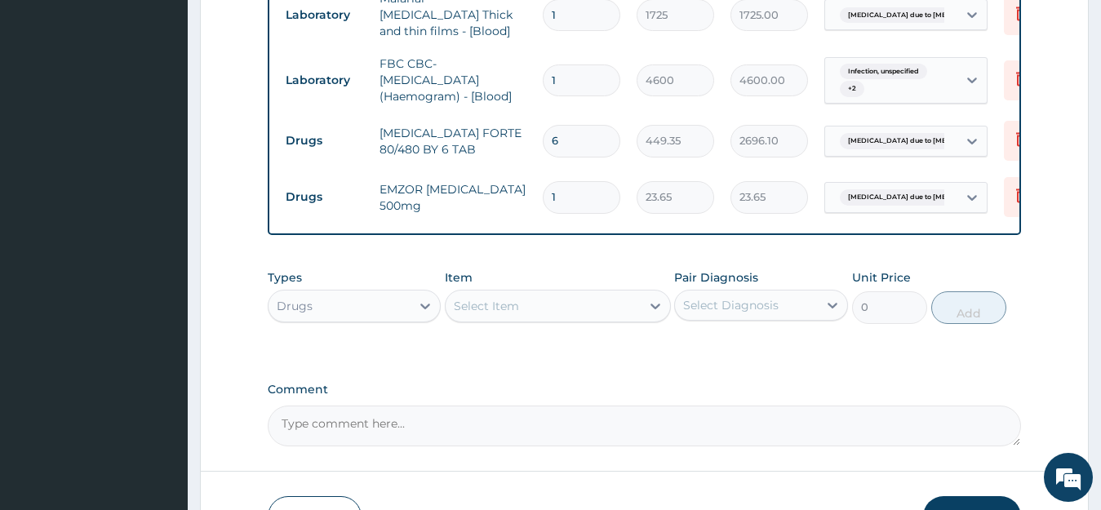
type input "0.00"
type input "3"
type input "70.95"
type input "0.00"
type input "2"
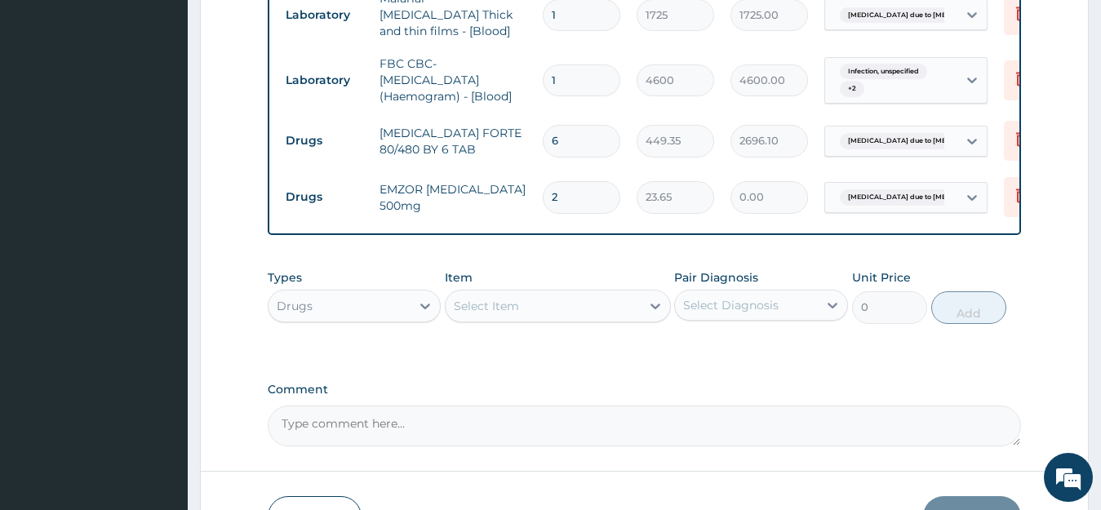
type input "47.30"
type input "20"
type input "473.00"
type input "20"
click at [643, 320] on div at bounding box center [655, 305] width 29 height 29
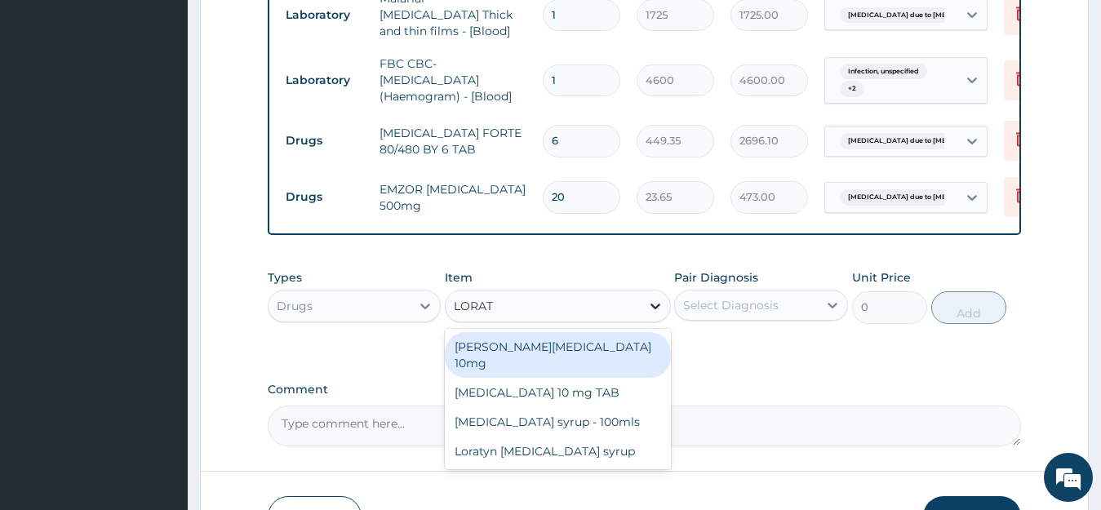
type input "LORAT"
click at [539, 353] on div "Loratyn Loratadine 10mg" at bounding box center [558, 355] width 226 height 46
type input "88.6875"
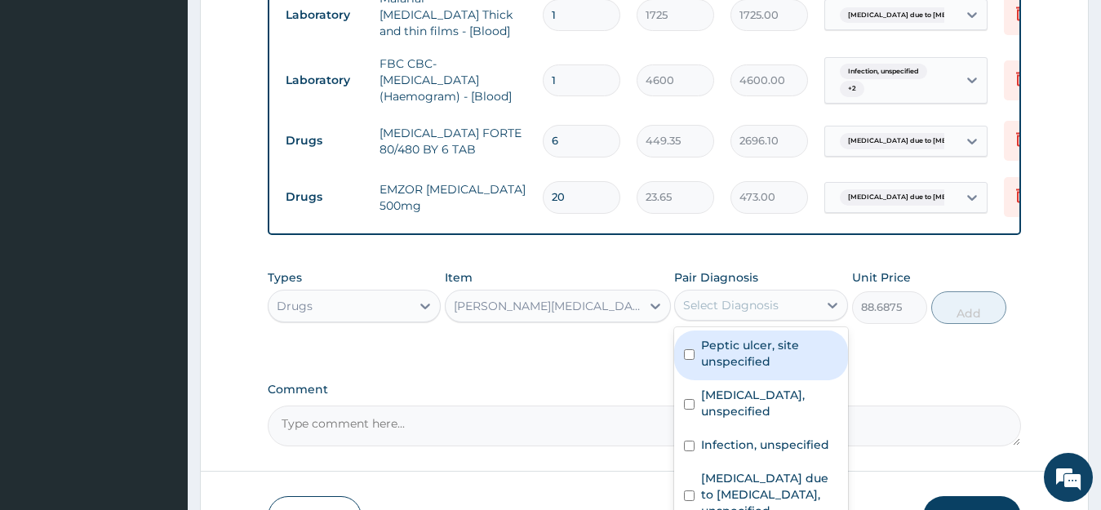
click at [802, 307] on div "Select Diagnosis" at bounding box center [746, 305] width 143 height 26
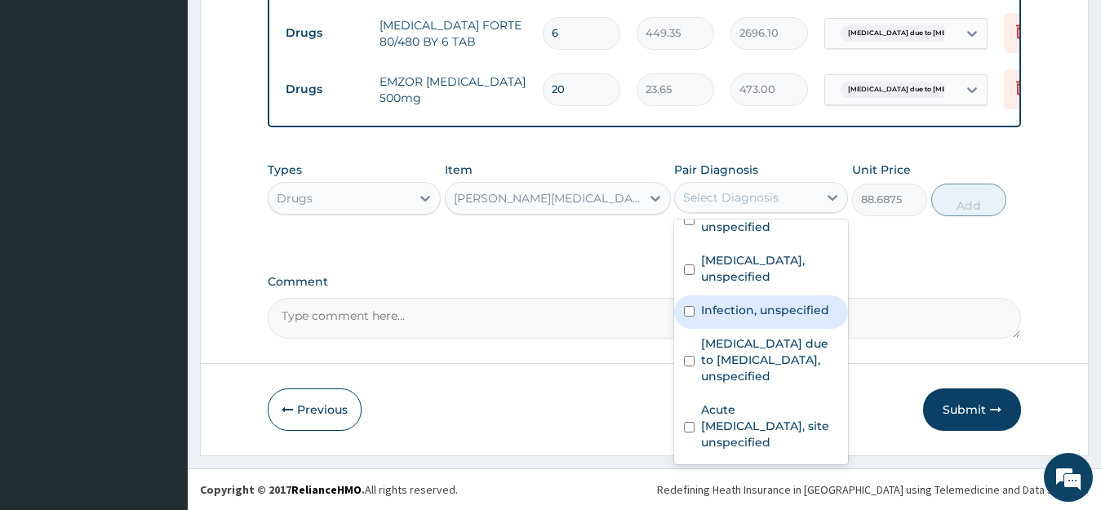
click at [735, 302] on label "Infection, unspecified" at bounding box center [765, 310] width 128 height 16
checkbox input "true"
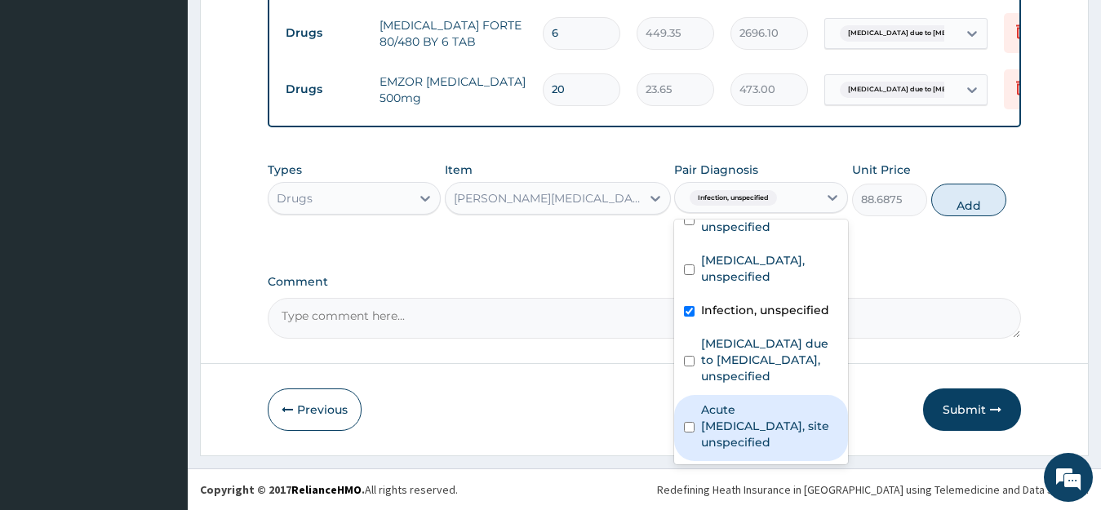
click at [697, 427] on div "Acute upper respiratory infection, site unspecified" at bounding box center [761, 428] width 174 height 66
checkbox input "true"
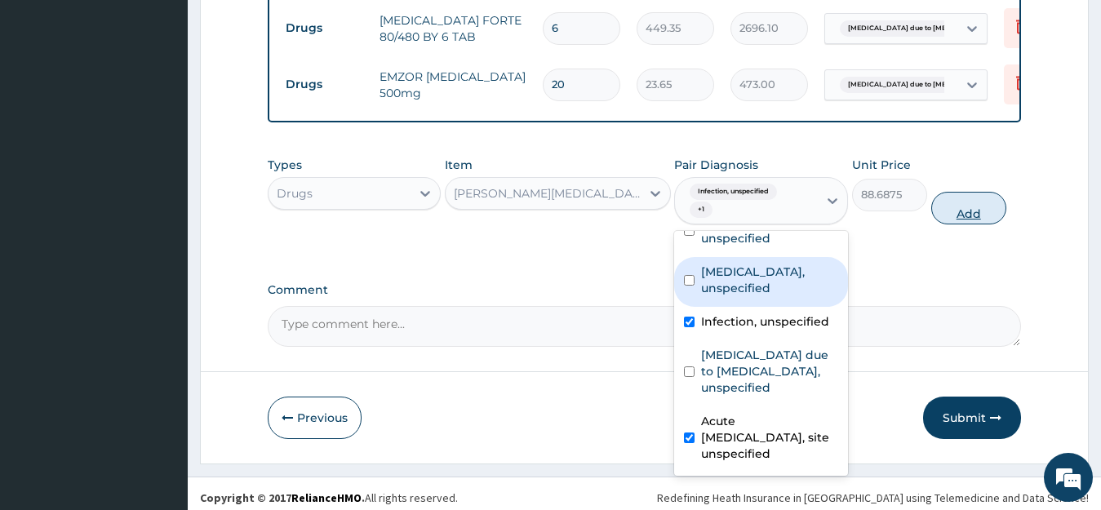
click at [971, 215] on button "Add" at bounding box center [968, 208] width 75 height 33
type input "0"
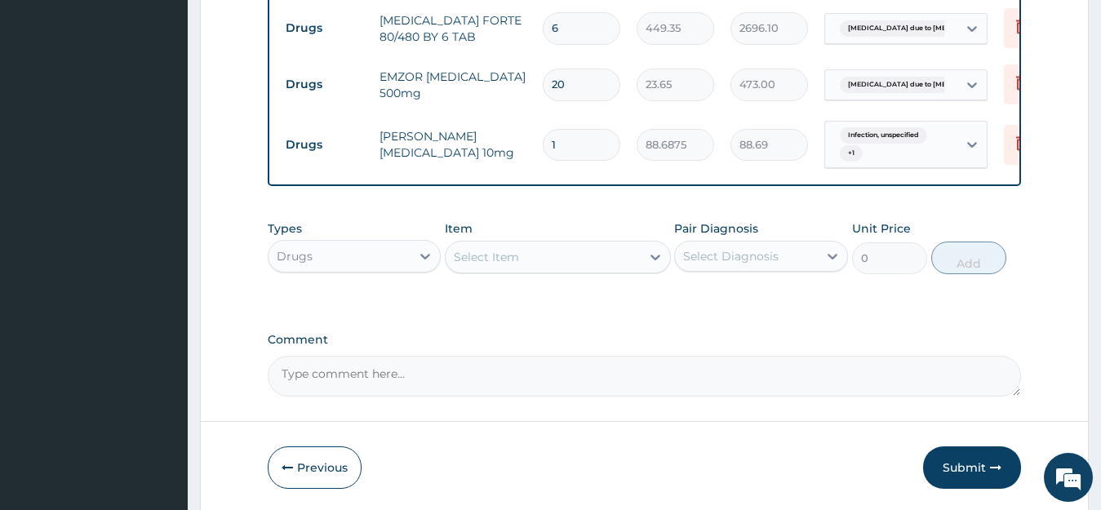
type input "0.00"
type input "3"
type input "266.06"
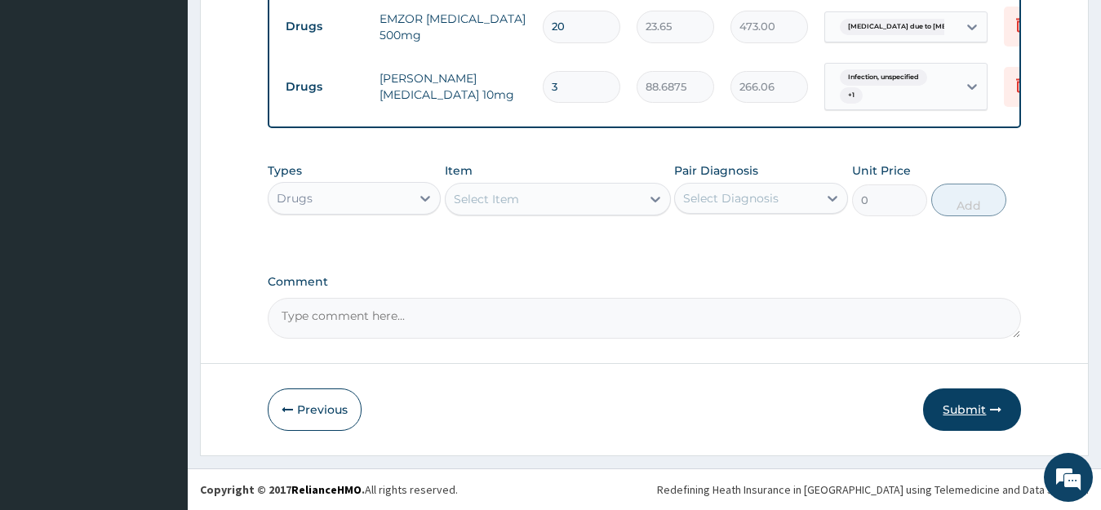
type input "3"
click at [953, 412] on button "Submit" at bounding box center [972, 410] width 98 height 42
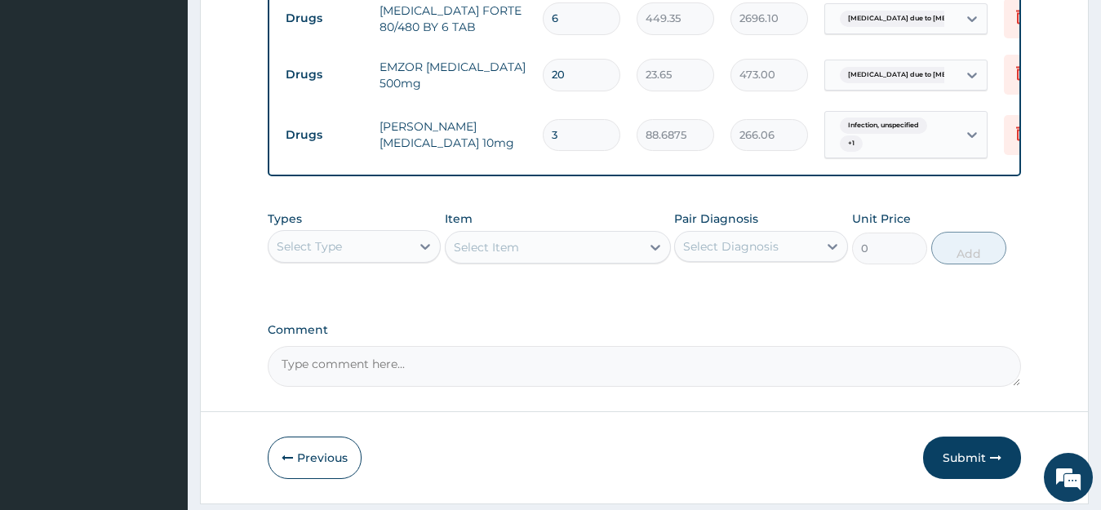
scroll to position [1206, 0]
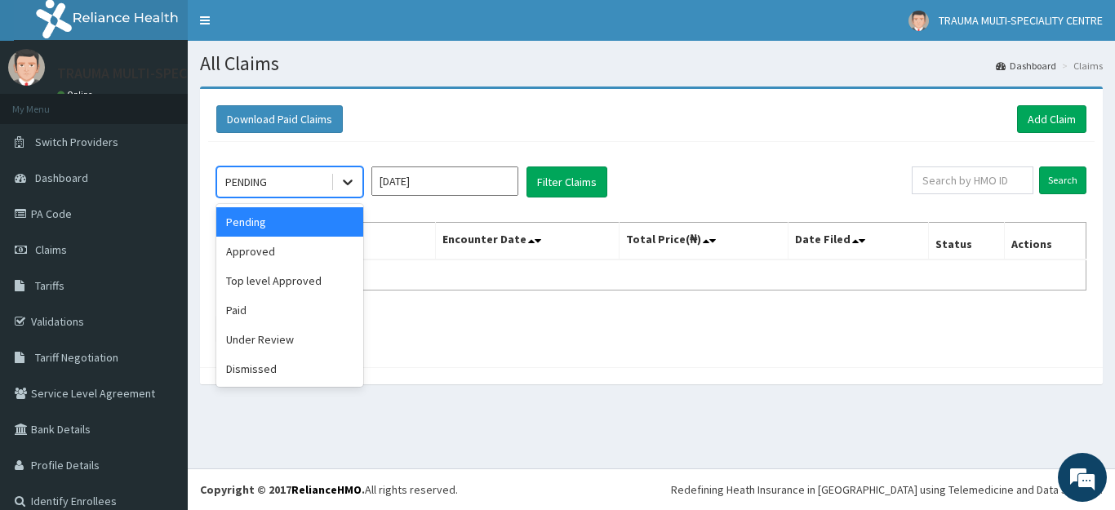
click at [358, 184] on div at bounding box center [347, 181] width 29 height 29
click at [268, 254] on div "Approved" at bounding box center [289, 251] width 147 height 29
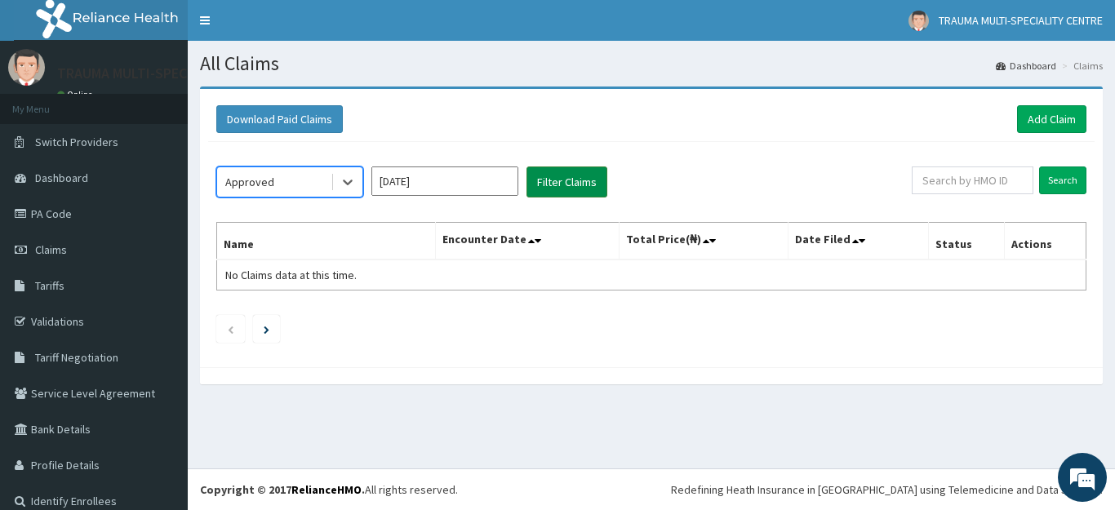
click at [573, 181] on button "Filter Claims" at bounding box center [567, 182] width 81 height 31
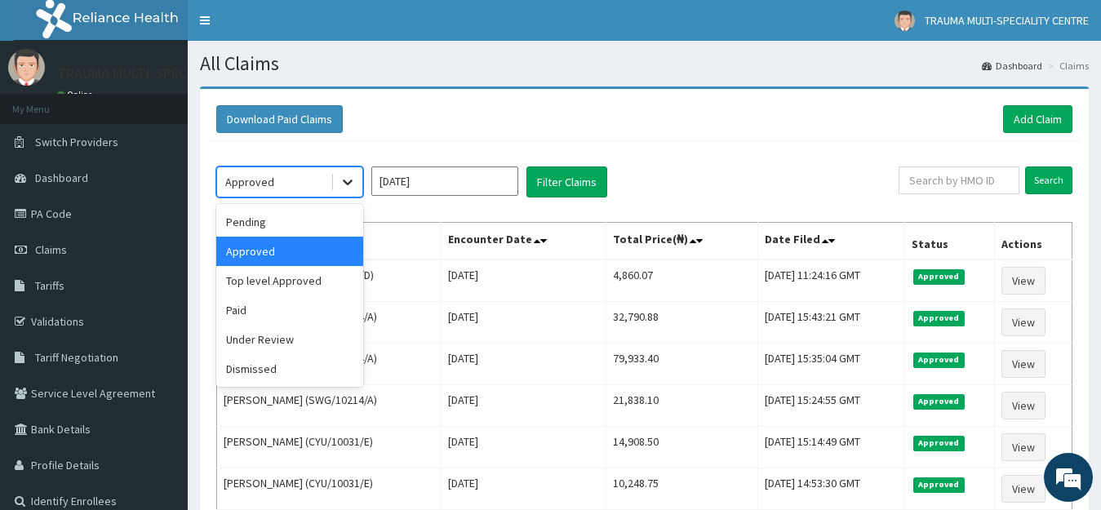
click at [344, 184] on icon at bounding box center [348, 182] width 16 height 16
click at [278, 335] on div "Under Review" at bounding box center [289, 339] width 147 height 29
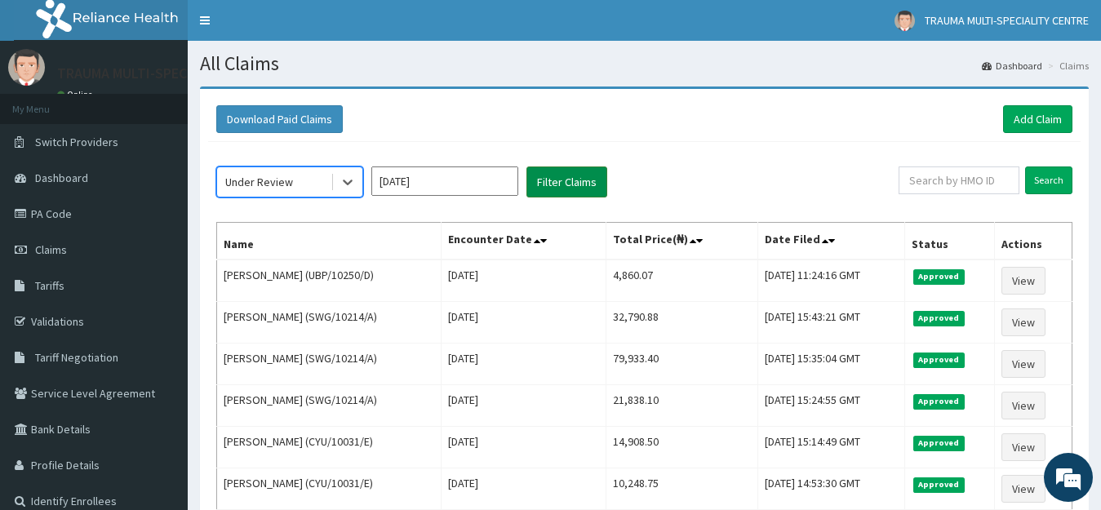
click at [562, 183] on button "Filter Claims" at bounding box center [567, 182] width 81 height 31
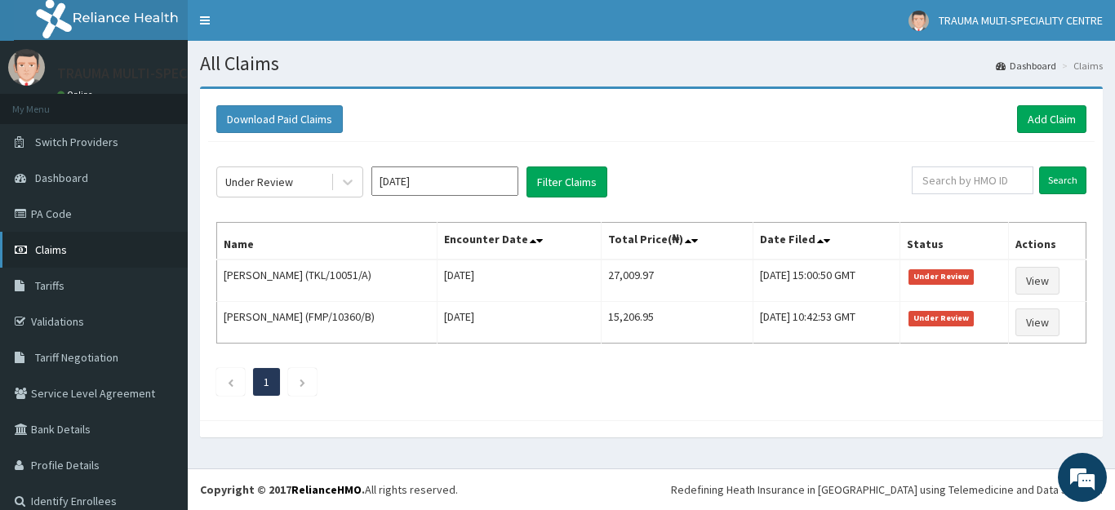
click at [65, 246] on span "Claims" at bounding box center [51, 249] width 32 height 15
